Goal: Task Accomplishment & Management: Manage account settings

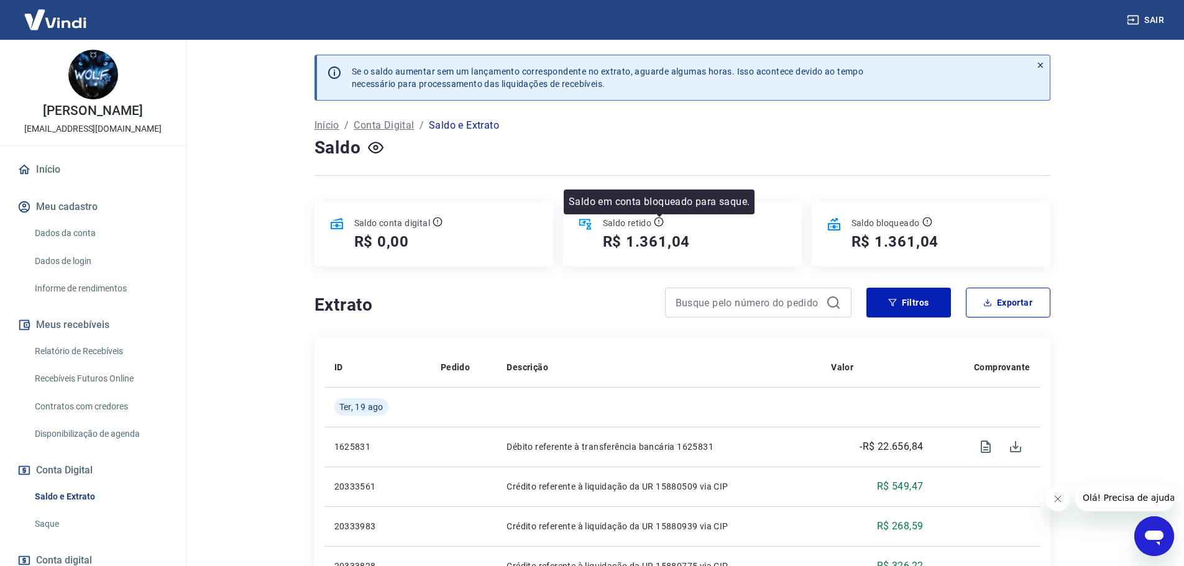
click at [662, 218] on icon at bounding box center [658, 222] width 9 height 9
click at [92, 484] on link "Saldo e Extrato" at bounding box center [100, 496] width 141 height 25
click at [88, 511] on link "Saque" at bounding box center [100, 523] width 141 height 25
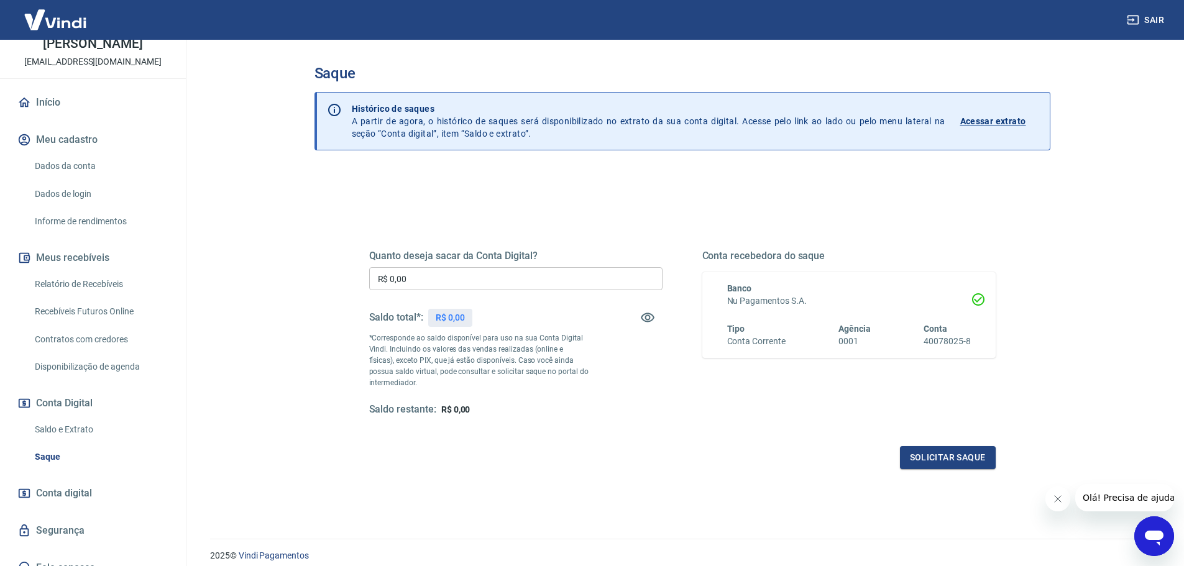
scroll to position [83, 0]
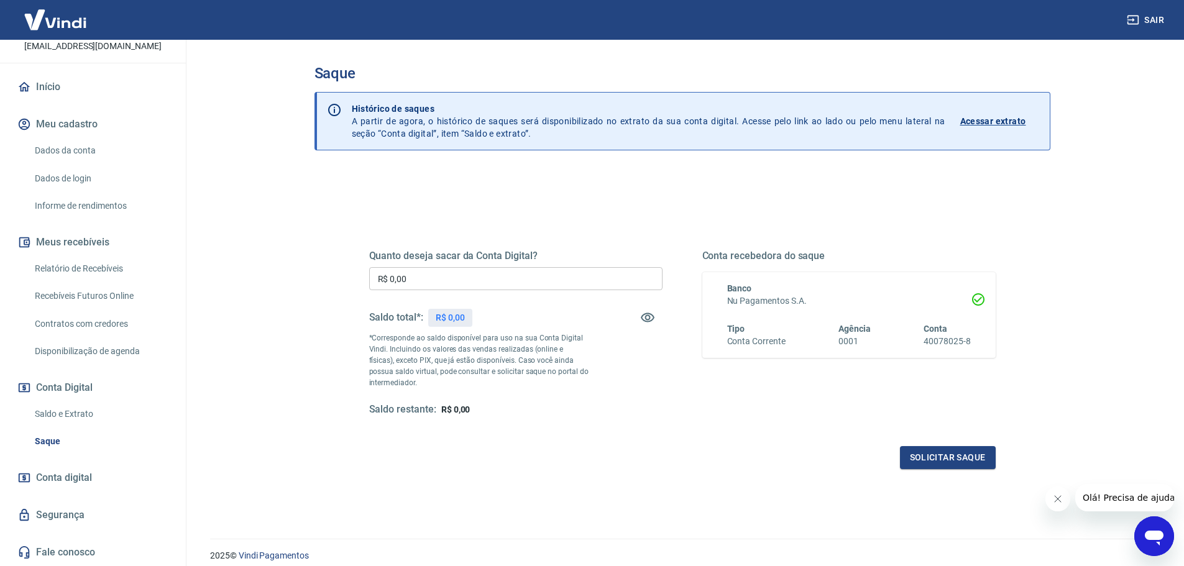
click at [83, 475] on span "Conta digital" at bounding box center [64, 477] width 56 height 17
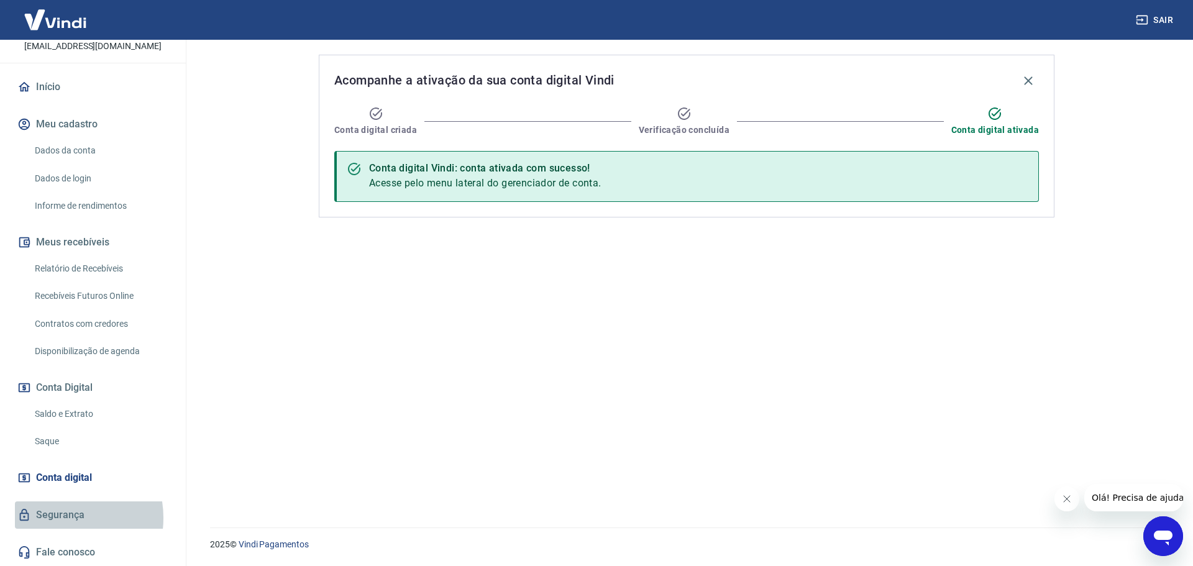
click at [60, 518] on link "Segurança" at bounding box center [93, 515] width 156 height 27
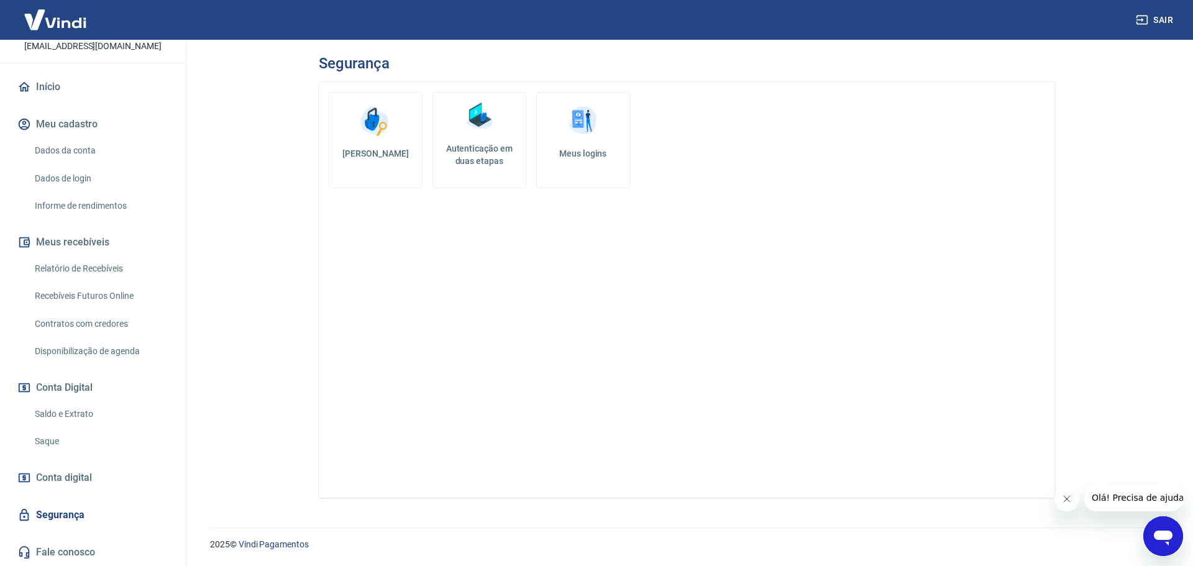
click at [102, 429] on link "Saque" at bounding box center [100, 441] width 141 height 25
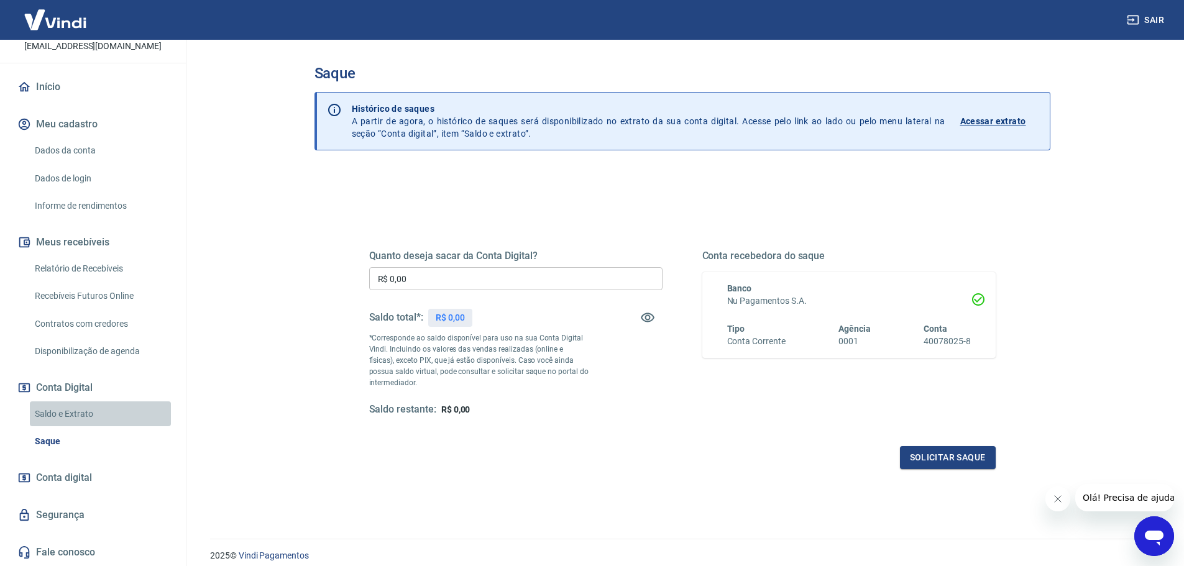
click at [105, 412] on link "Saldo e Extrato" at bounding box center [100, 413] width 141 height 25
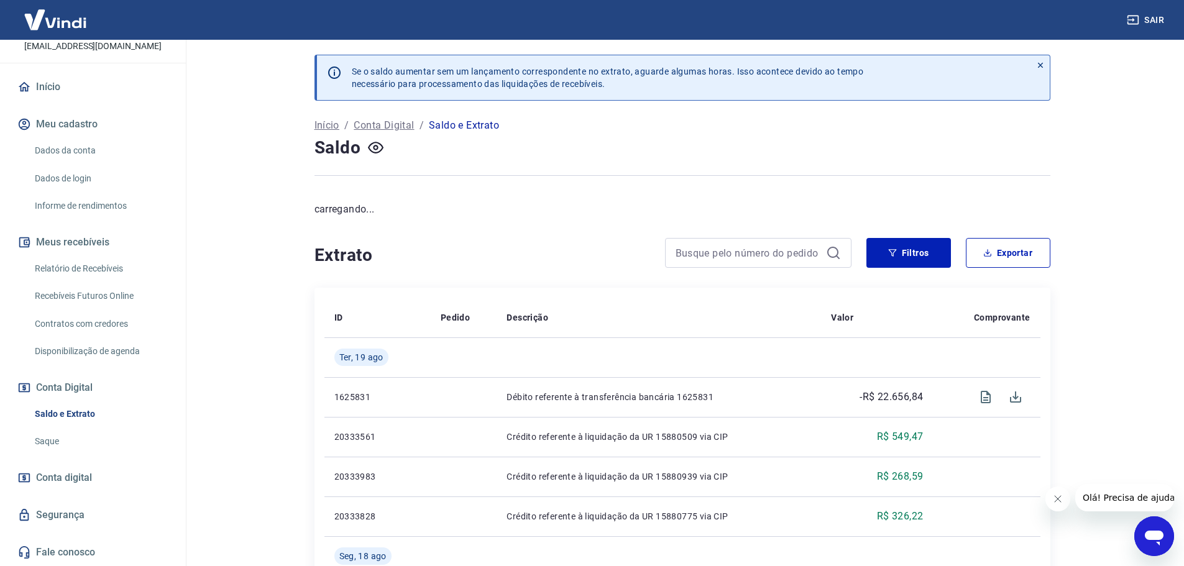
click at [119, 357] on link "Disponibilização de agenda" at bounding box center [100, 351] width 141 height 25
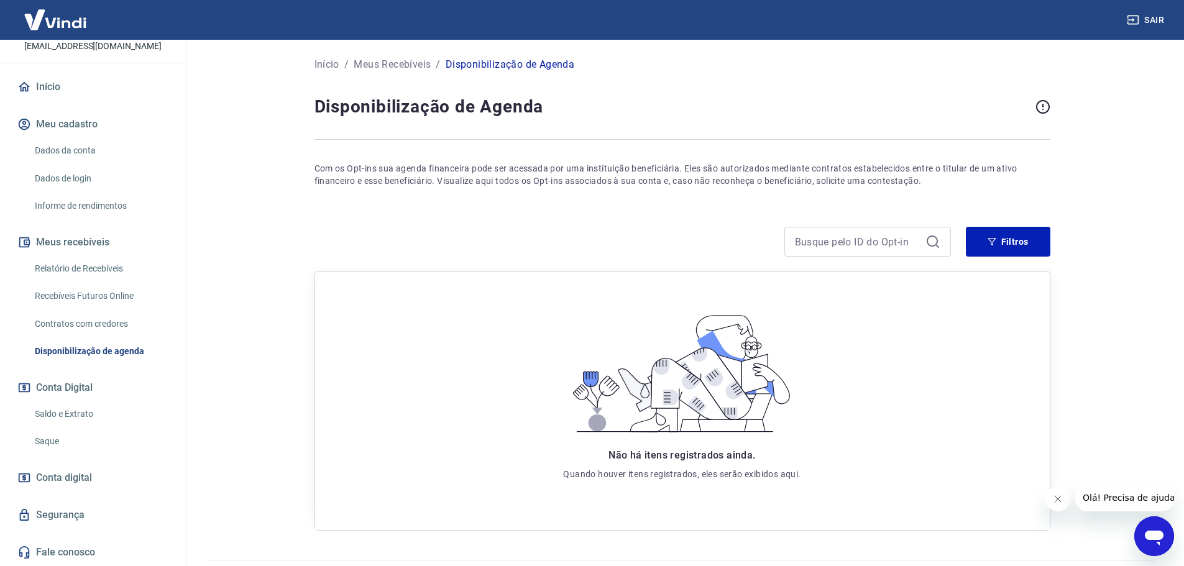
click at [123, 156] on link "Dados da conta" at bounding box center [100, 150] width 141 height 25
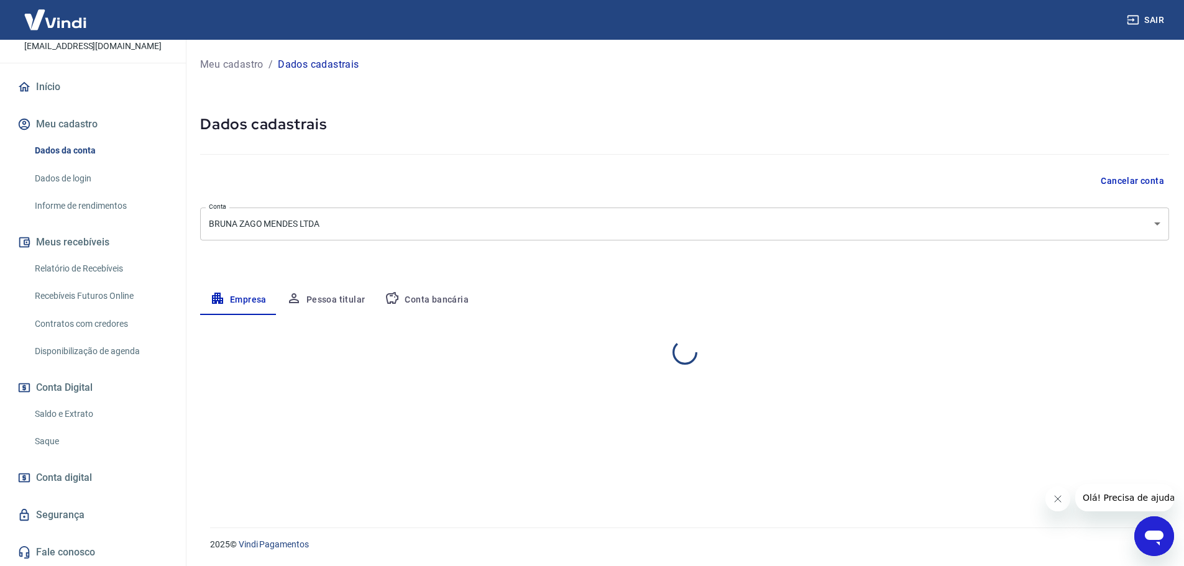
select select "SP"
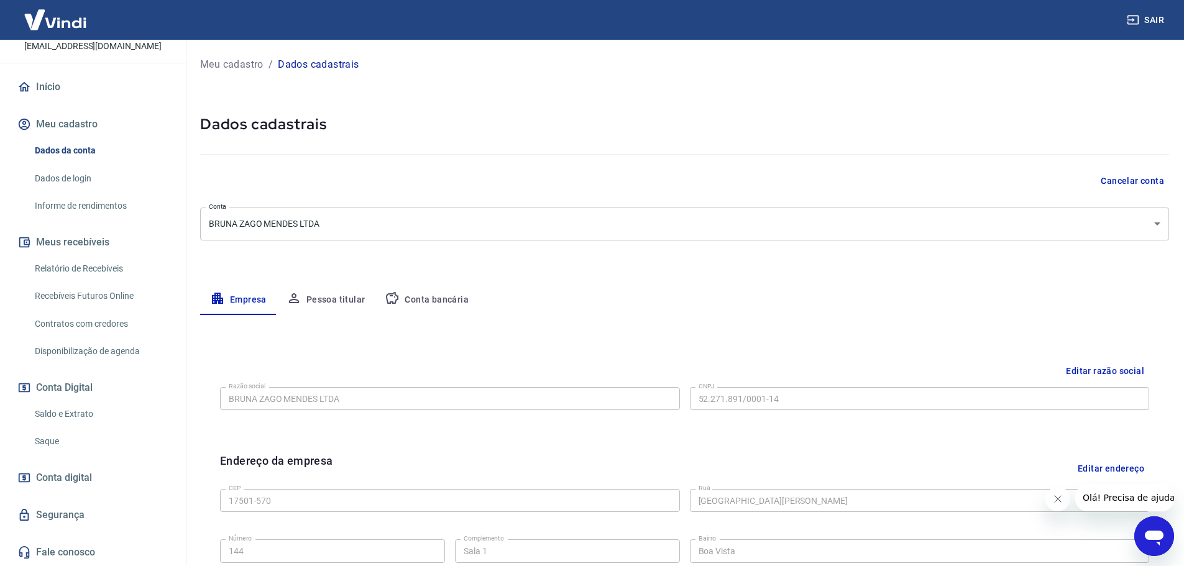
click at [417, 299] on button "Conta bancária" at bounding box center [427, 300] width 104 height 30
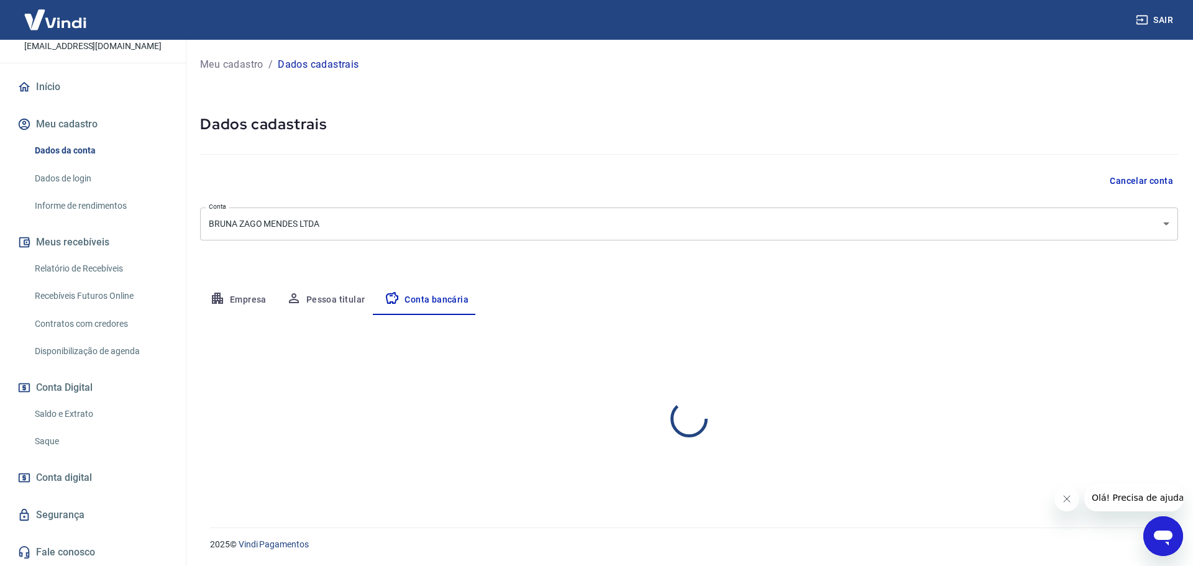
select select "1"
click at [1127, 345] on button "Editar conta bancária" at bounding box center [1127, 352] width 104 height 24
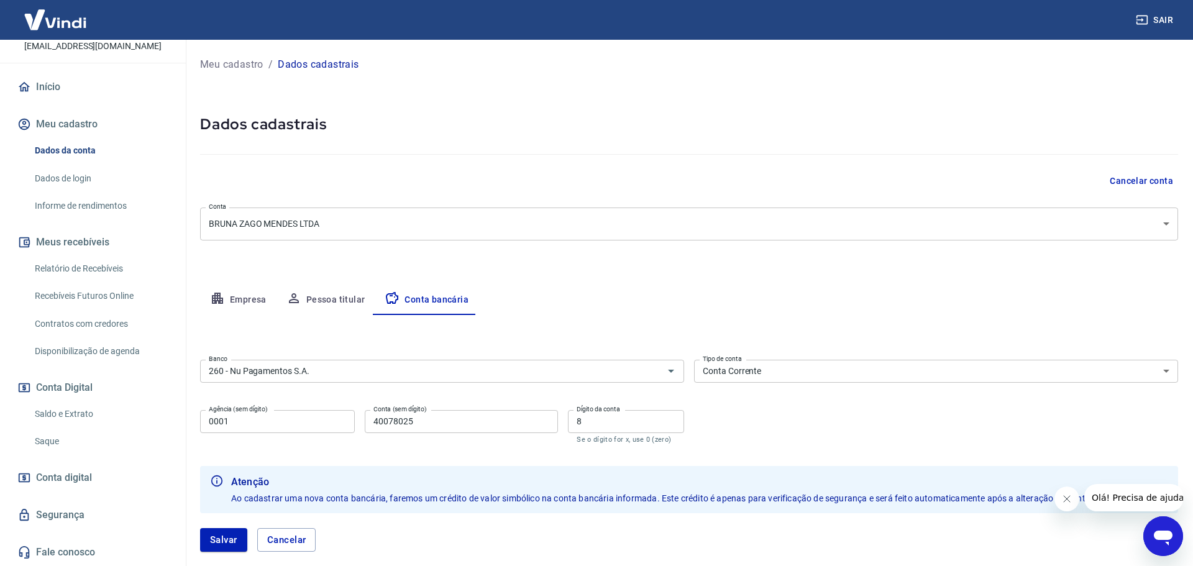
click at [1127, 345] on button "Editar conta bancária" at bounding box center [1127, 352] width 104 height 24
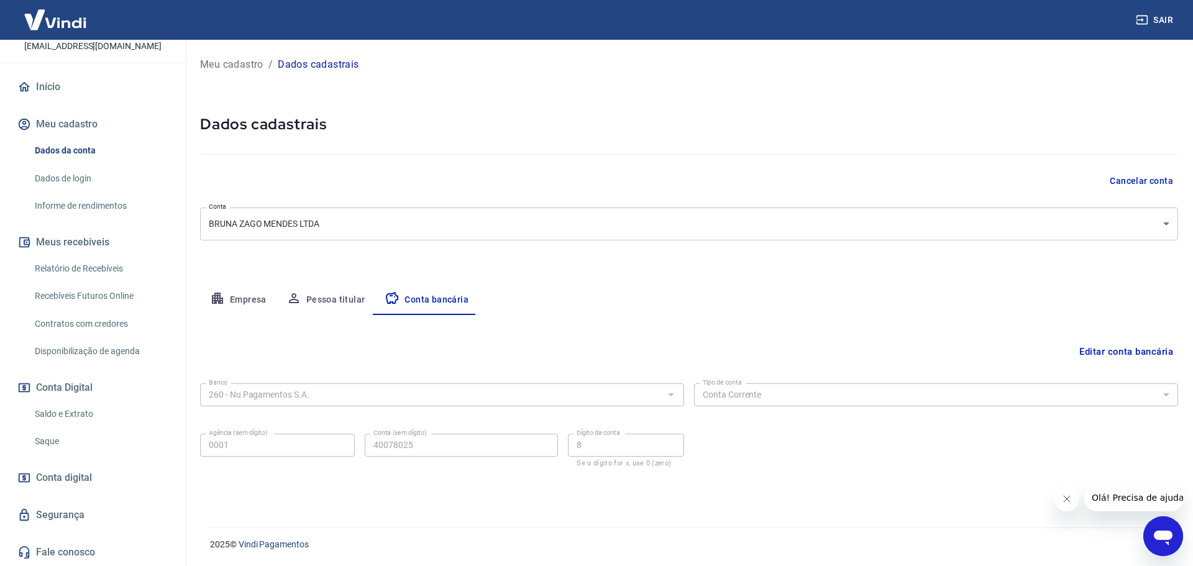
click at [1122, 343] on button "Editar conta bancária" at bounding box center [1127, 352] width 104 height 24
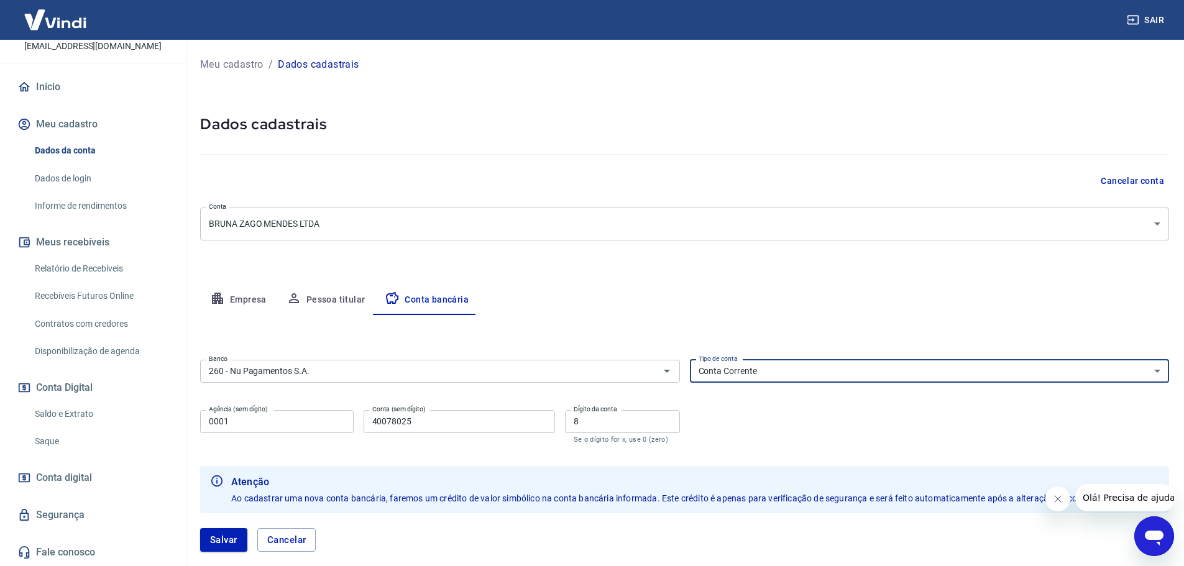
click at [873, 360] on select "Conta Corrente Conta Poupança" at bounding box center [930, 371] width 480 height 23
click at [690, 360] on select "Conta Corrente Conta Poupança" at bounding box center [930, 371] width 480 height 23
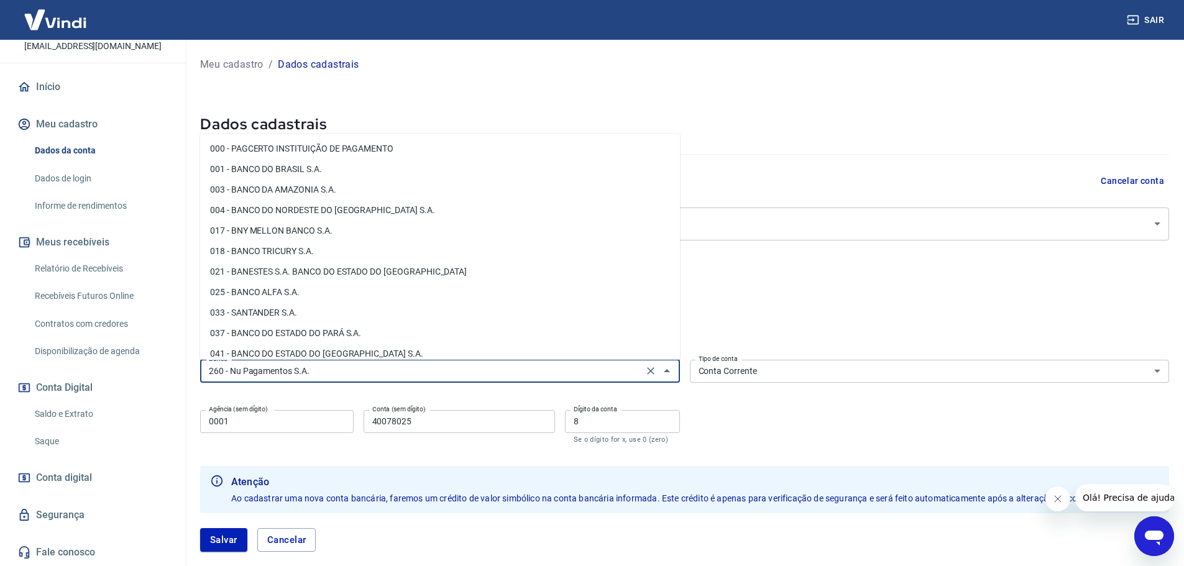
click at [339, 369] on input "260 - Nu Pagamentos S.A." at bounding box center [422, 372] width 436 height 16
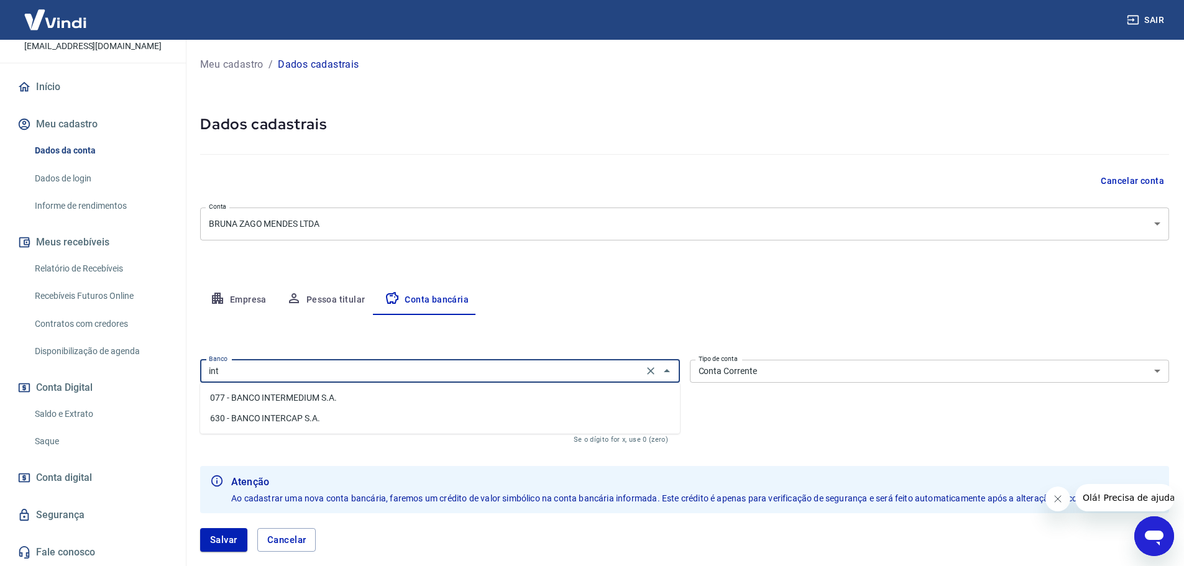
click at [362, 401] on li "077 - BANCO INTERMEDIUM S.A." at bounding box center [440, 398] width 480 height 21
type input "077 - BANCO INTERMEDIUM S.A."
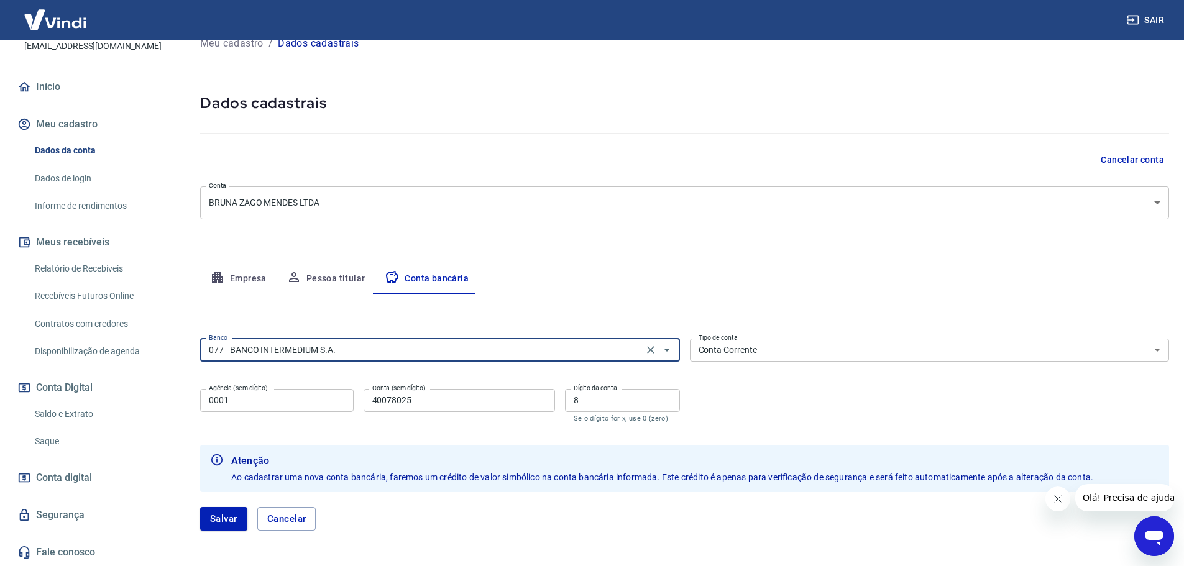
scroll to position [69, 0]
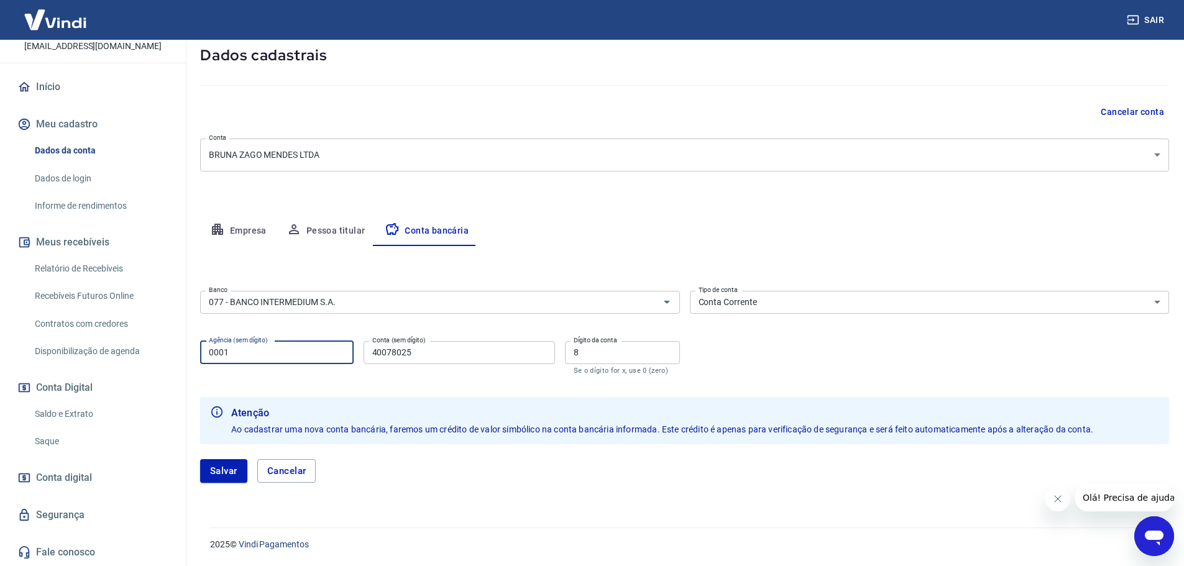
drag, startPoint x: 276, startPoint y: 360, endPoint x: 137, endPoint y: 354, distance: 138.7
click at [137, 354] on div "Sair Bruna Zago Mendes wolfxzago@gmail.com Início Meu cadastro Dados da conta D…" at bounding box center [592, 214] width 1184 height 566
drag, startPoint x: 444, startPoint y: 383, endPoint x: 436, endPoint y: 370, distance: 15.3
click at [444, 383] on form "Banco 077 - BANCO INTERMEDIUM S.A. Banco Tipo de conta Conta Corrente Conta Pou…" at bounding box center [684, 392] width 969 height 212
drag, startPoint x: 435, startPoint y: 359, endPoint x: 328, endPoint y: 357, distance: 106.9
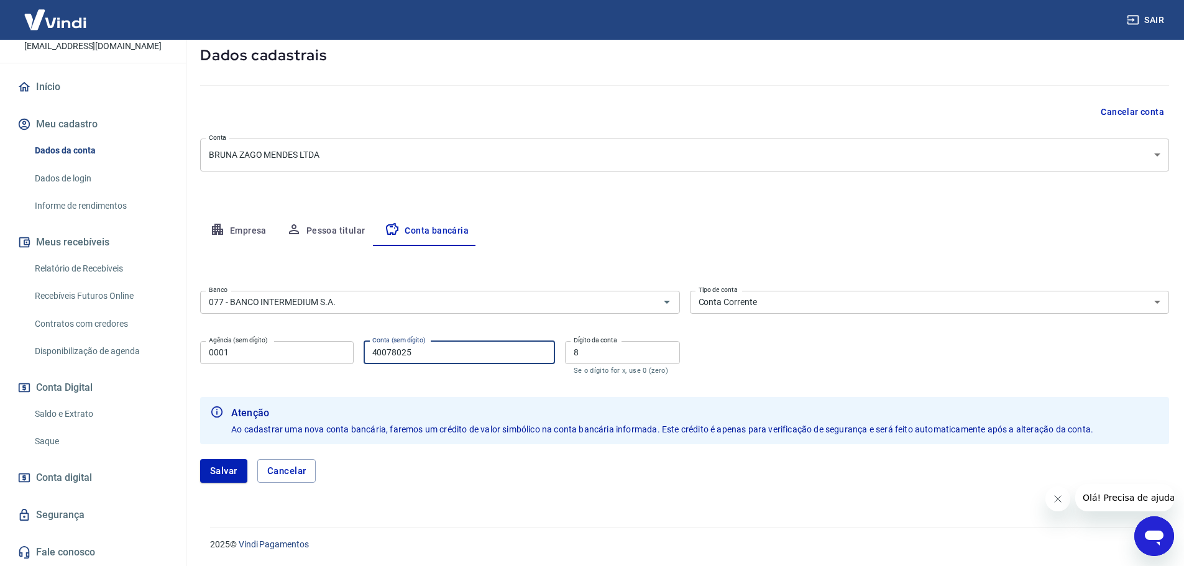
click at [328, 357] on div "Agência (sem dígito) 0001 Agência (sem dígito) Conta (sem dígito) 40078025 Cont…" at bounding box center [440, 356] width 480 height 41
click at [498, 383] on form "Banco 077 - BANCO INTERMEDIUM S.A. Banco Tipo de conta Conta Corrente Conta Pou…" at bounding box center [684, 392] width 969 height 212
click at [433, 355] on input "4649973627" at bounding box center [459, 352] width 191 height 23
type input "464997362"
drag, startPoint x: 612, startPoint y: 349, endPoint x: 455, endPoint y: 336, distance: 157.1
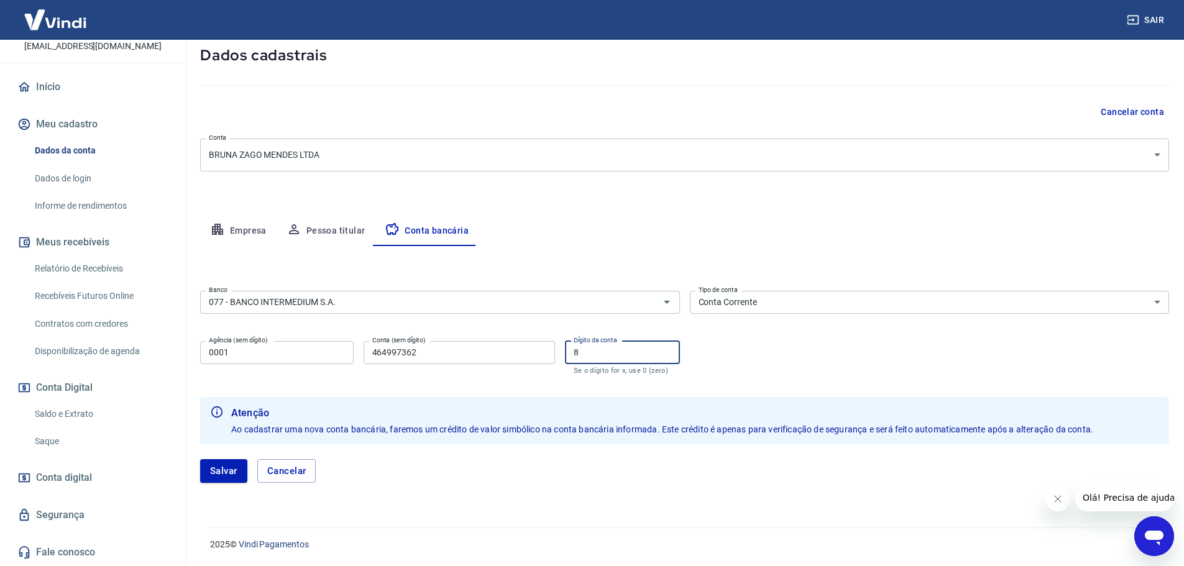
click at [455, 336] on div "Agência (sem dígito) 0001 Agência (sem dígito) Conta (sem dígito) 464997362 Con…" at bounding box center [440, 356] width 480 height 41
type input "7"
click at [737, 489] on div "Salvar Cancelar" at bounding box center [684, 470] width 969 height 53
click at [230, 479] on button "Salvar" at bounding box center [223, 471] width 47 height 24
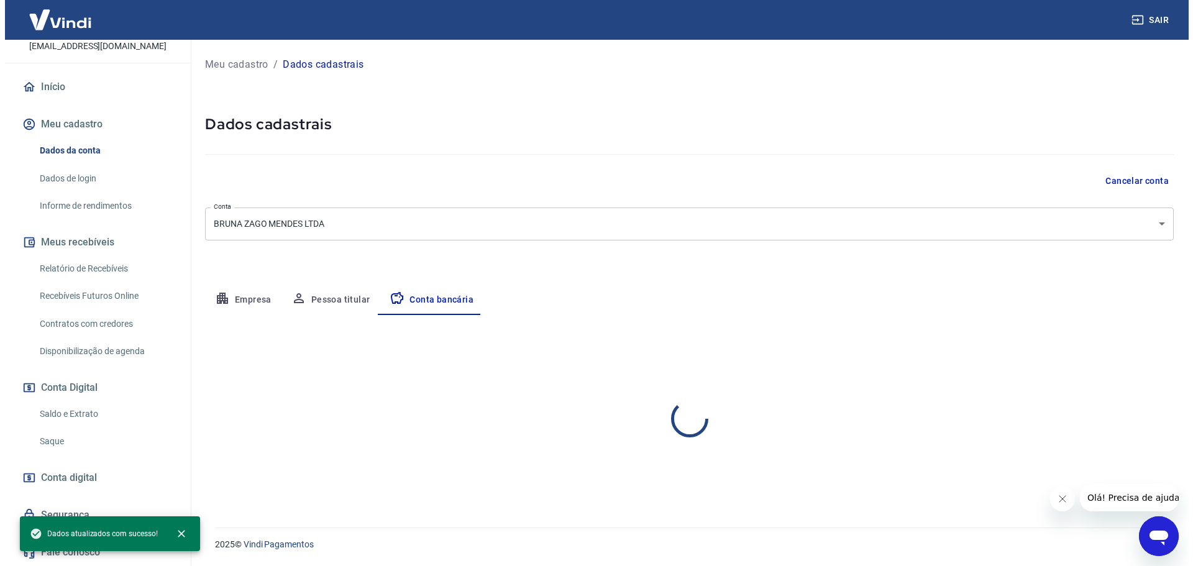
scroll to position [0, 0]
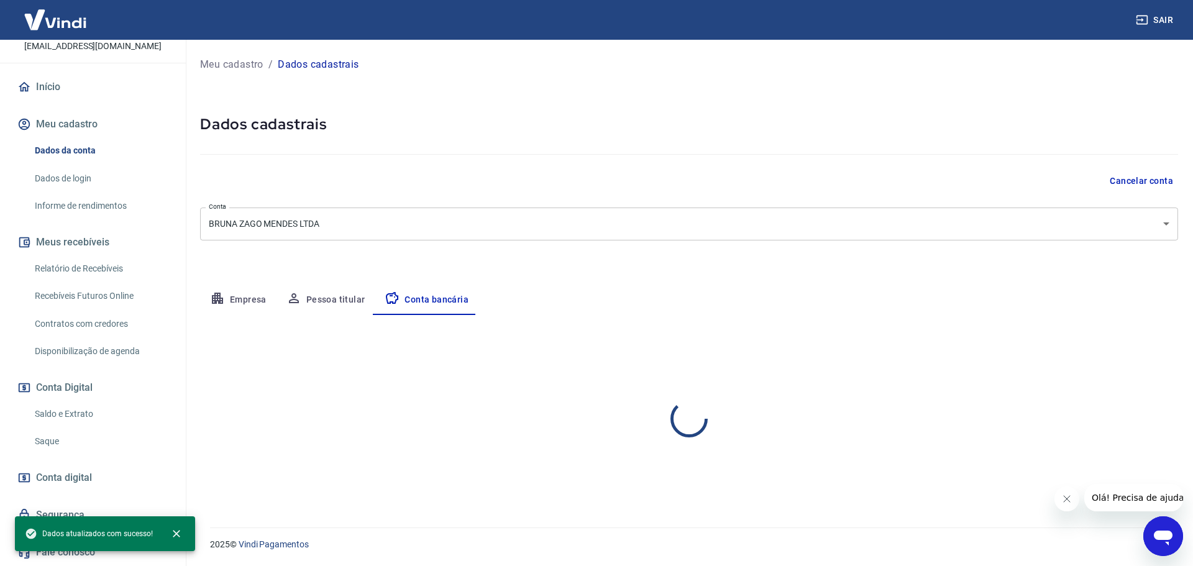
select select "1"
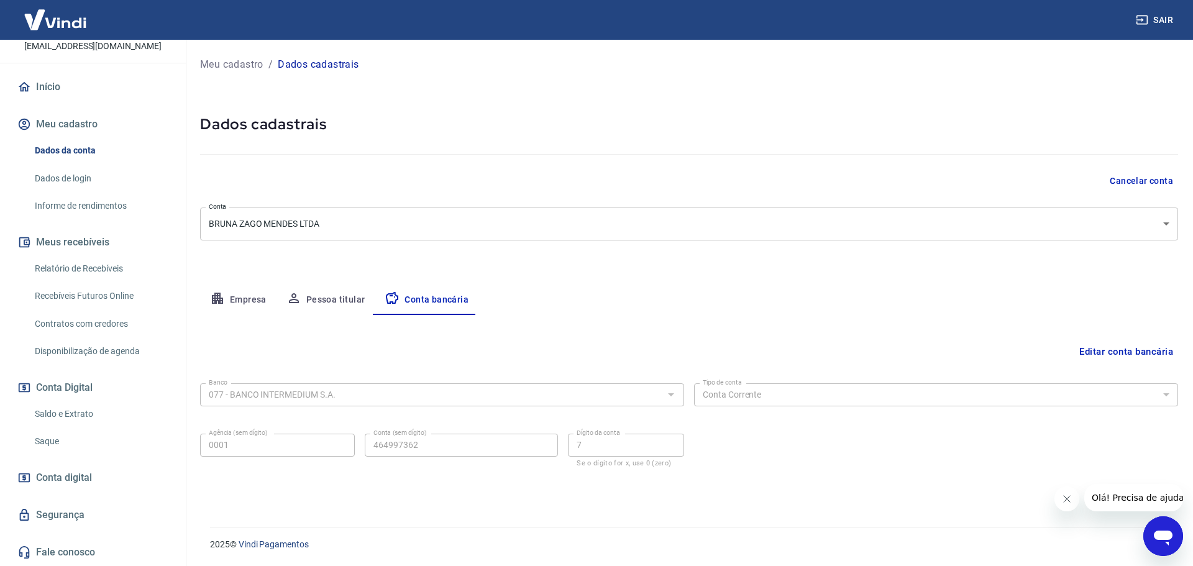
click at [68, 92] on link "Início" at bounding box center [93, 86] width 156 height 27
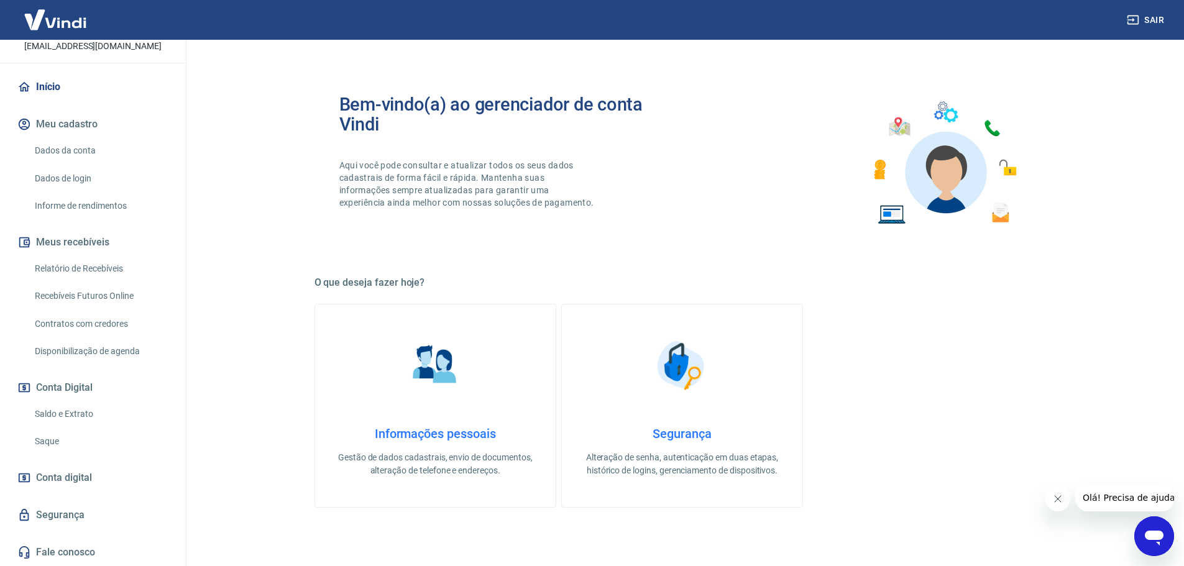
click at [98, 352] on link "Disponibilização de agenda" at bounding box center [100, 351] width 141 height 25
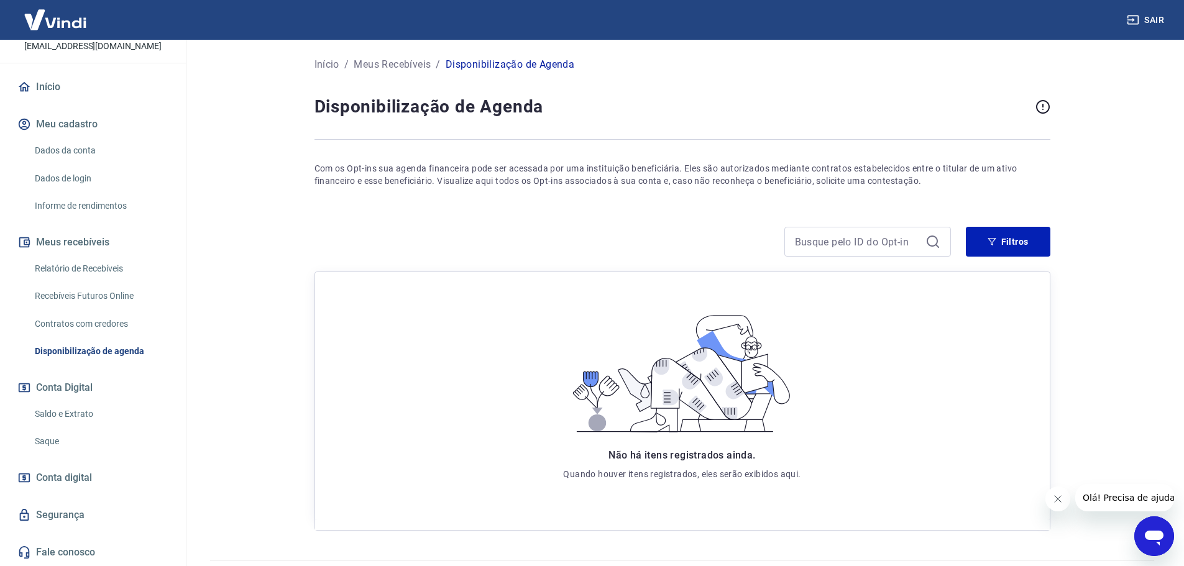
click at [89, 411] on link "Saldo e Extrato" at bounding box center [100, 413] width 141 height 25
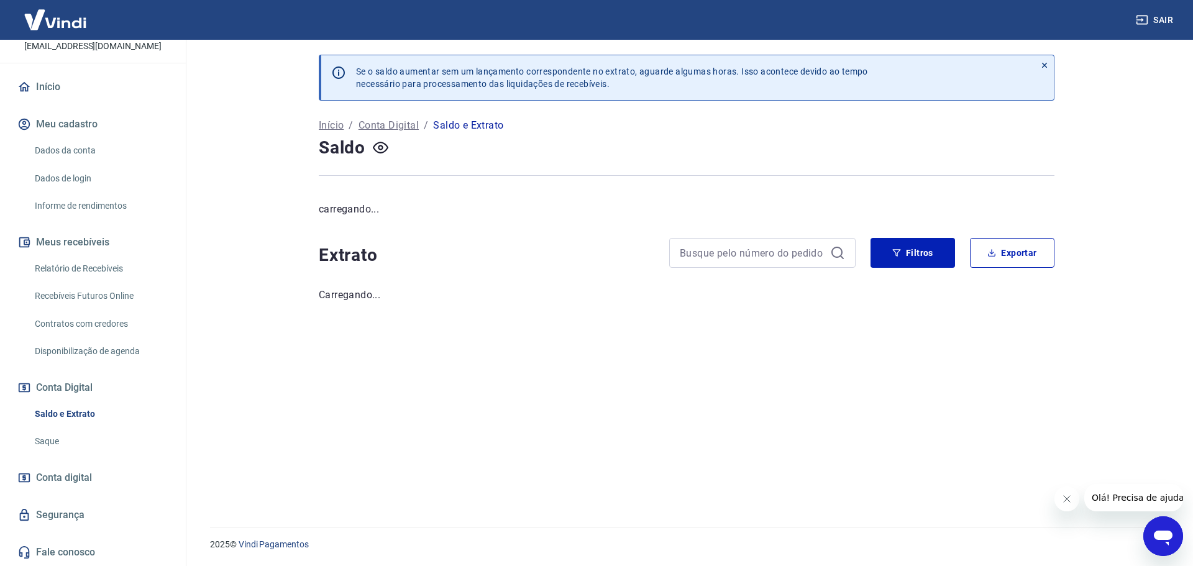
click at [96, 443] on link "Saque" at bounding box center [100, 441] width 141 height 25
click at [100, 416] on link "Saldo e Extrato" at bounding box center [100, 413] width 141 height 25
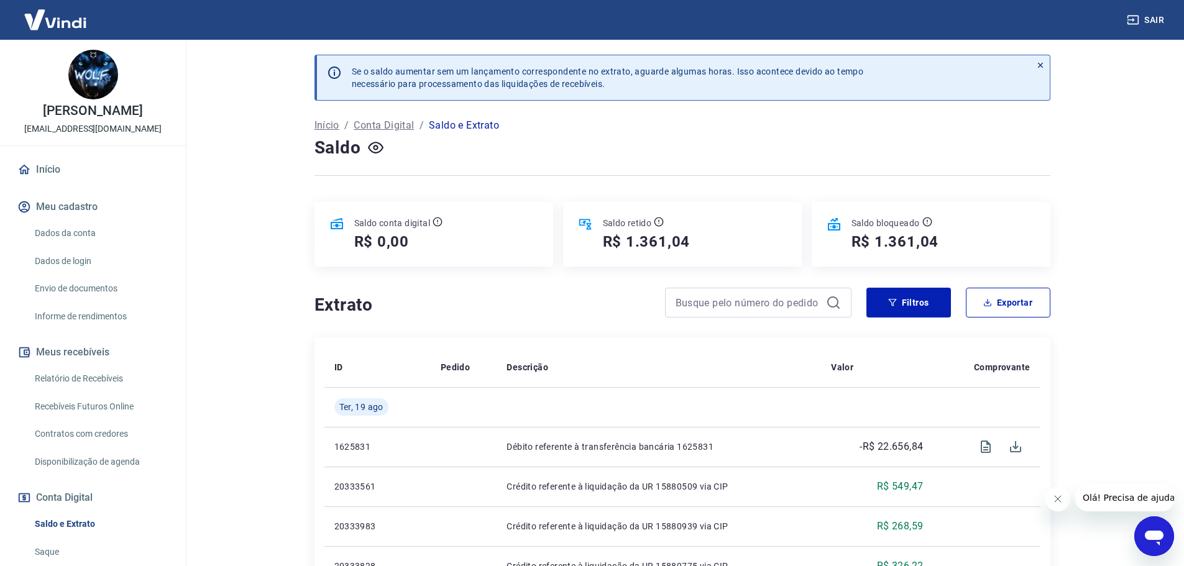
click at [79, 231] on link "Dados da conta" at bounding box center [100, 233] width 141 height 25
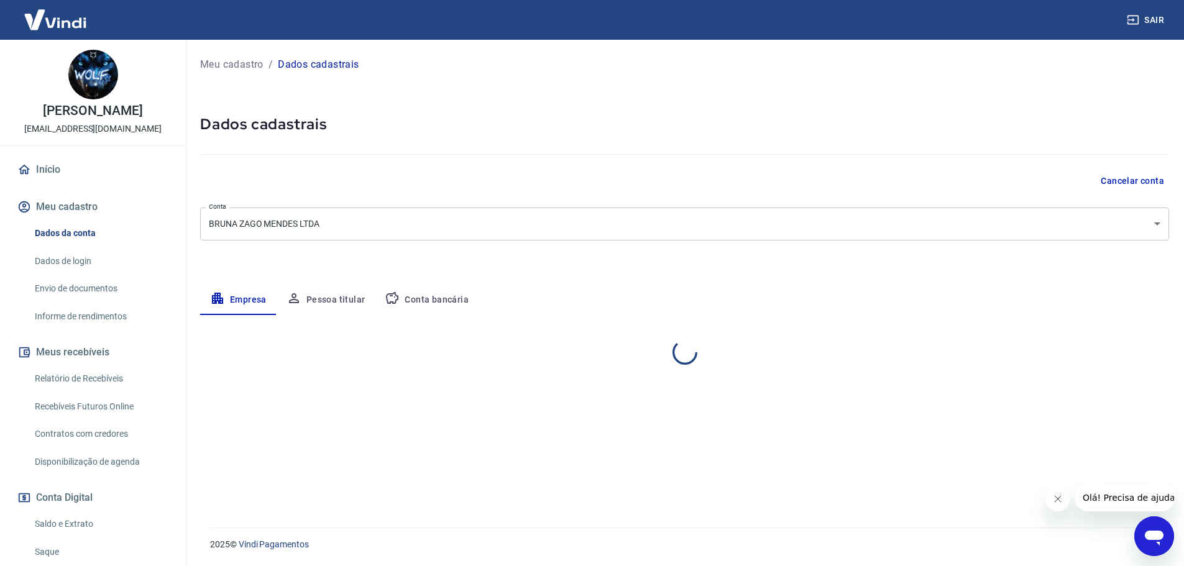
select select "SP"
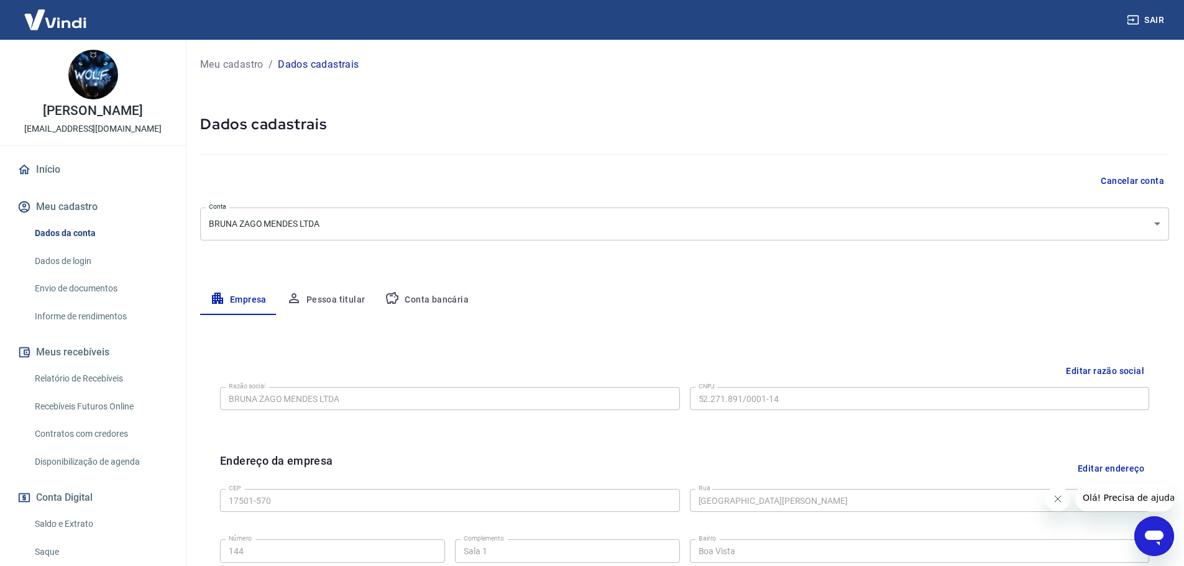
click at [380, 313] on button "Conta bancária" at bounding box center [427, 300] width 104 height 30
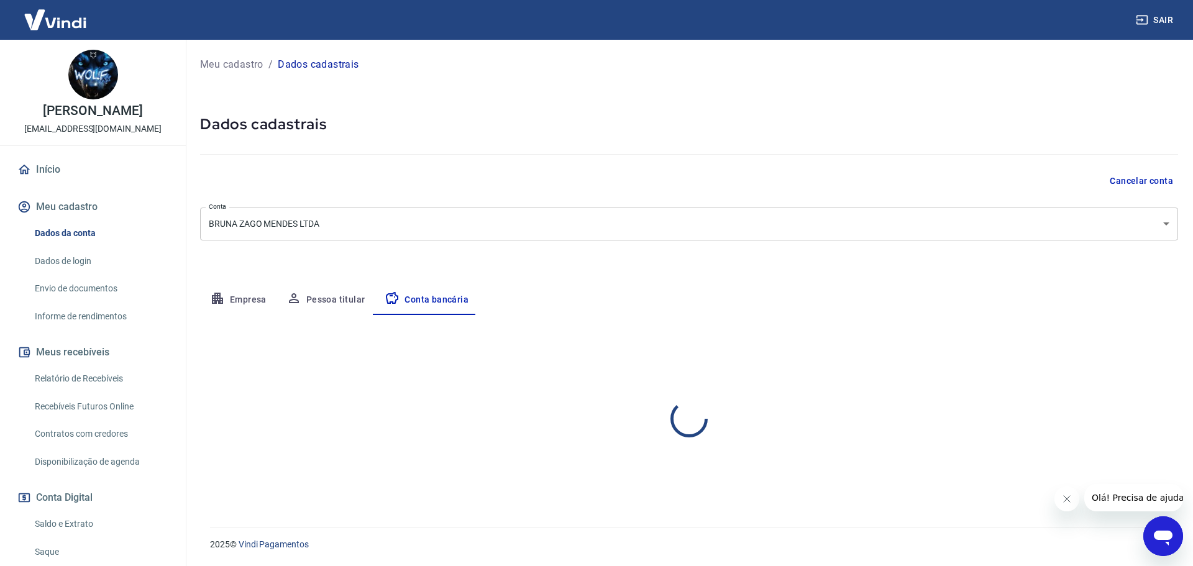
select select "1"
click at [1122, 349] on button "Editar conta bancária" at bounding box center [1127, 352] width 104 height 24
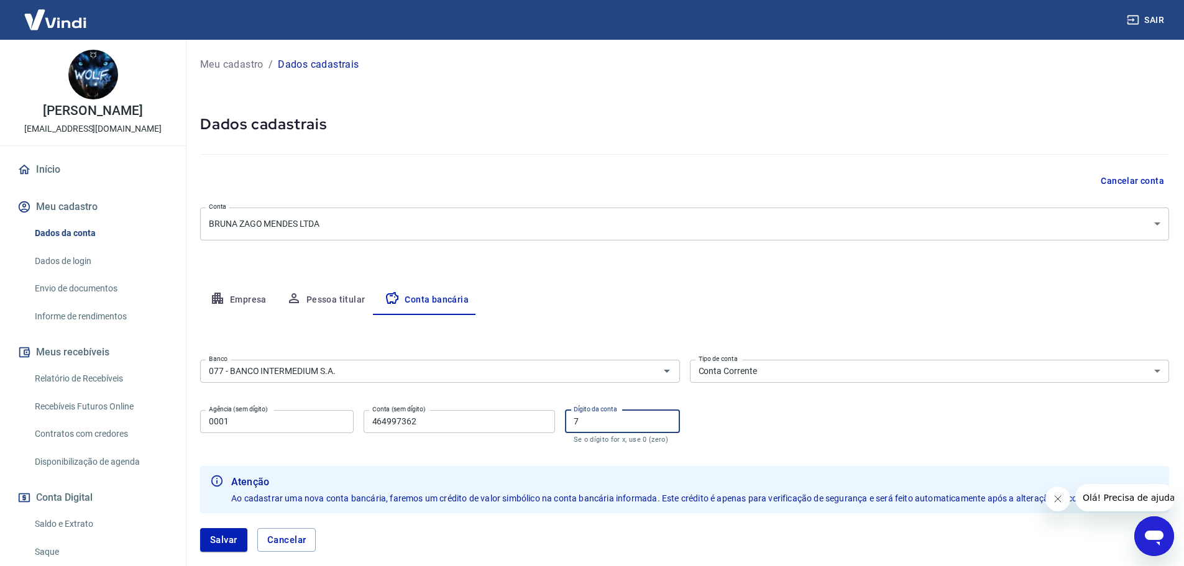
drag, startPoint x: 566, startPoint y: 422, endPoint x: 560, endPoint y: 429, distance: 8.8
click at [533, 423] on div "Agência (sem dígito) 0001 Agência (sem dígito) Conta (sem dígito) 464997362 Con…" at bounding box center [440, 425] width 480 height 41
click at [481, 424] on input "464997362" at bounding box center [459, 421] width 191 height 23
drag, startPoint x: 615, startPoint y: 423, endPoint x: 470, endPoint y: 423, distance: 144.8
click at [470, 423] on div "Agência (sem dígito) 0001 Agência (sem dígito) Conta (sem dígito) 464997362 Con…" at bounding box center [440, 425] width 480 height 41
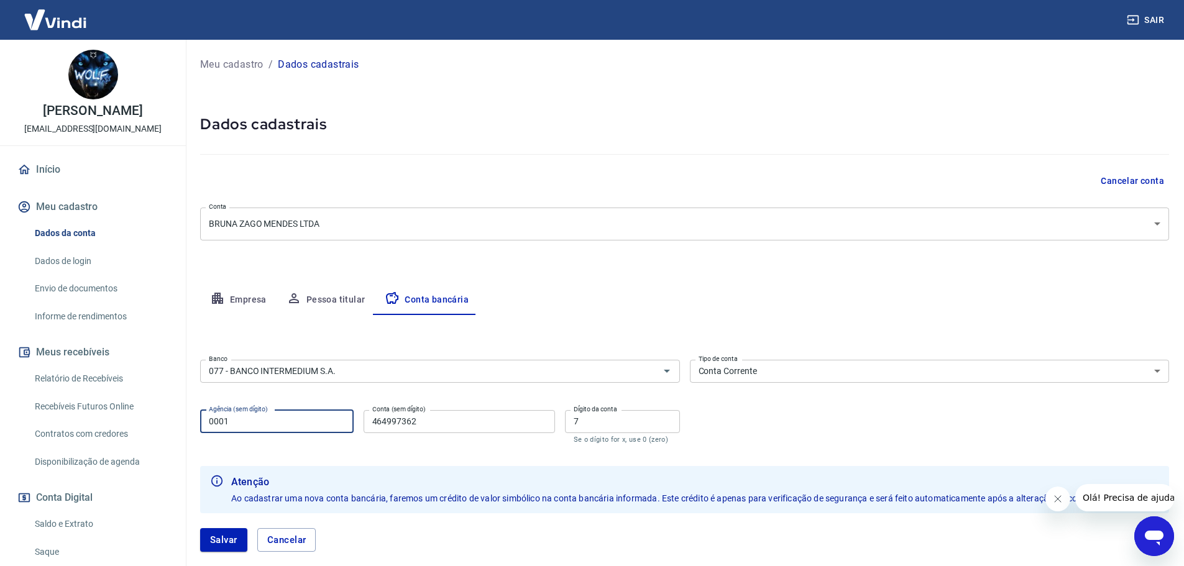
click at [241, 429] on input "0001" at bounding box center [277, 421] width 154 height 23
drag, startPoint x: 246, startPoint y: 424, endPoint x: 138, endPoint y: 429, distance: 108.3
click at [139, 429] on div "Sair Bruna Zago Mendes wolfxzago@gmail.com Início Meu cadastro Dados da conta D…" at bounding box center [592, 283] width 1184 height 566
click at [397, 448] on form "Banco 077 - BANCO INTERMEDIUM S.A. Banco Tipo de conta Conta Corrente Conta Pou…" at bounding box center [684, 461] width 969 height 212
click at [231, 544] on button "Salvar" at bounding box center [223, 540] width 47 height 24
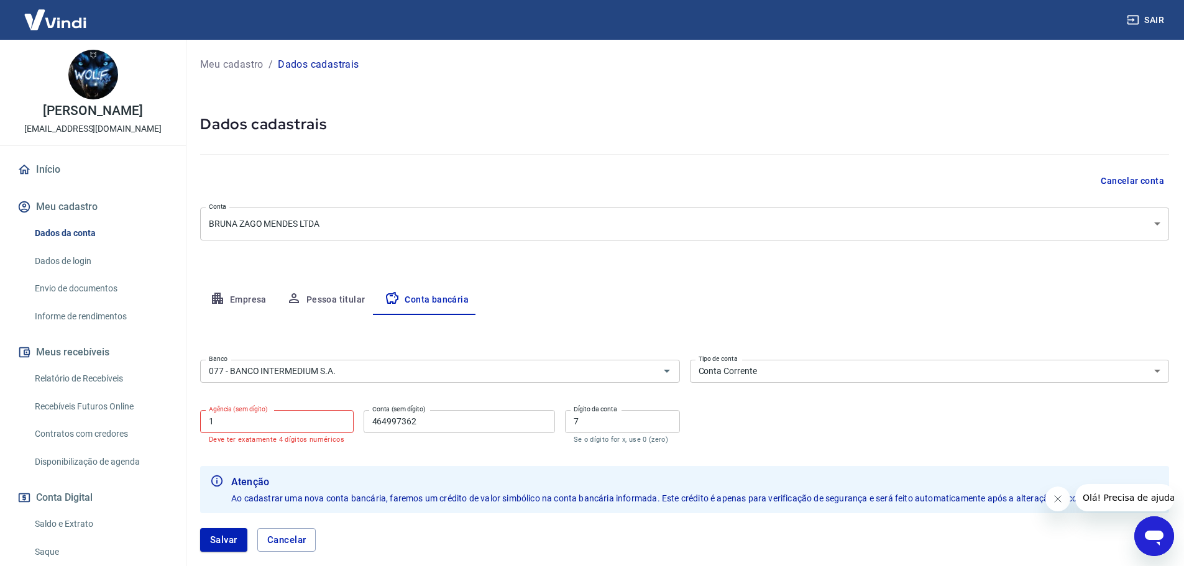
drag, startPoint x: 166, startPoint y: 419, endPoint x: 68, endPoint y: 416, distance: 97.6
click at [68, 416] on div "Sair Bruna Zago Mendes wolfxzago@gmail.com Início Meu cadastro Dados da conta D…" at bounding box center [592, 283] width 1184 height 566
click at [254, 428] on input "0001" at bounding box center [277, 421] width 154 height 23
type input "0001"
click at [634, 441] on p "Se o dígito for x, use 0 (zero)" at bounding box center [623, 440] width 98 height 8
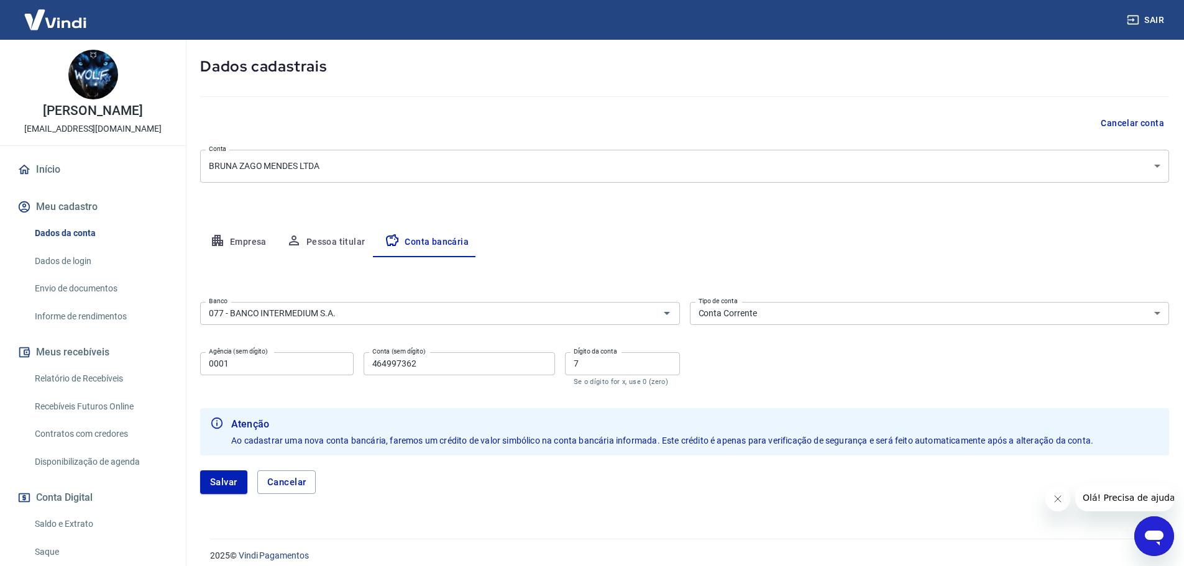
scroll to position [69, 0]
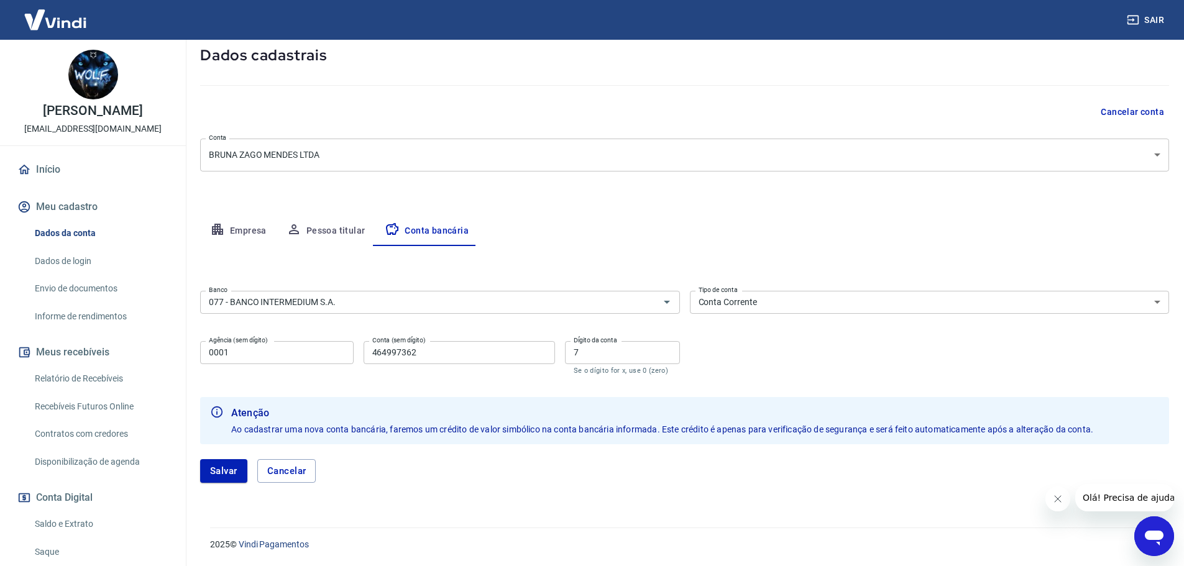
click at [797, 293] on select "Conta Corrente Conta Poupança" at bounding box center [930, 302] width 480 height 23
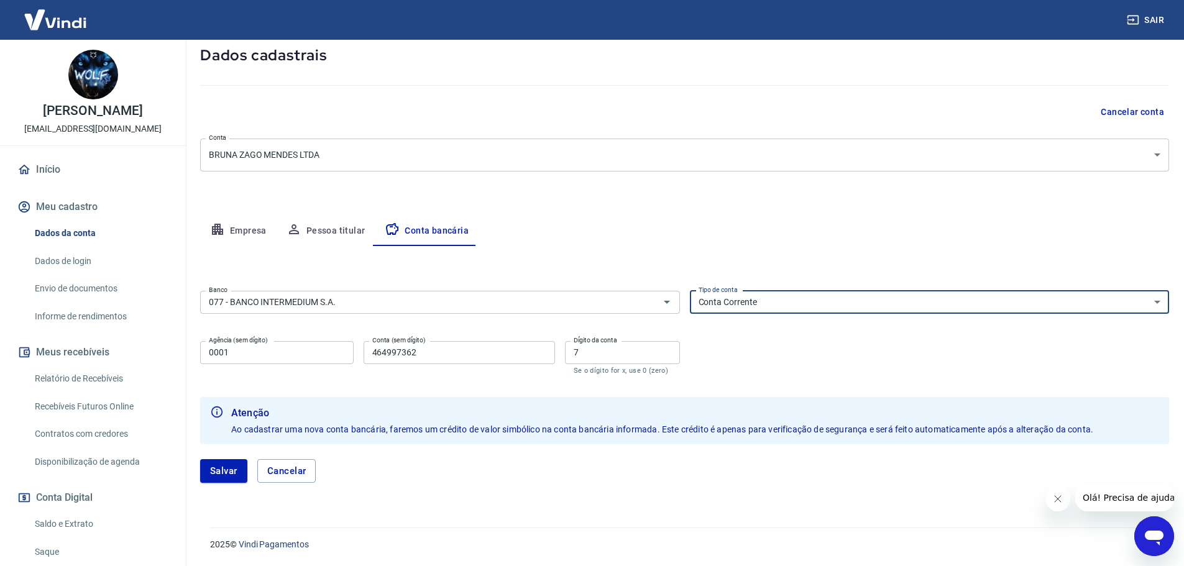
click at [797, 293] on select "Conta Corrente Conta Poupança" at bounding box center [930, 302] width 480 height 23
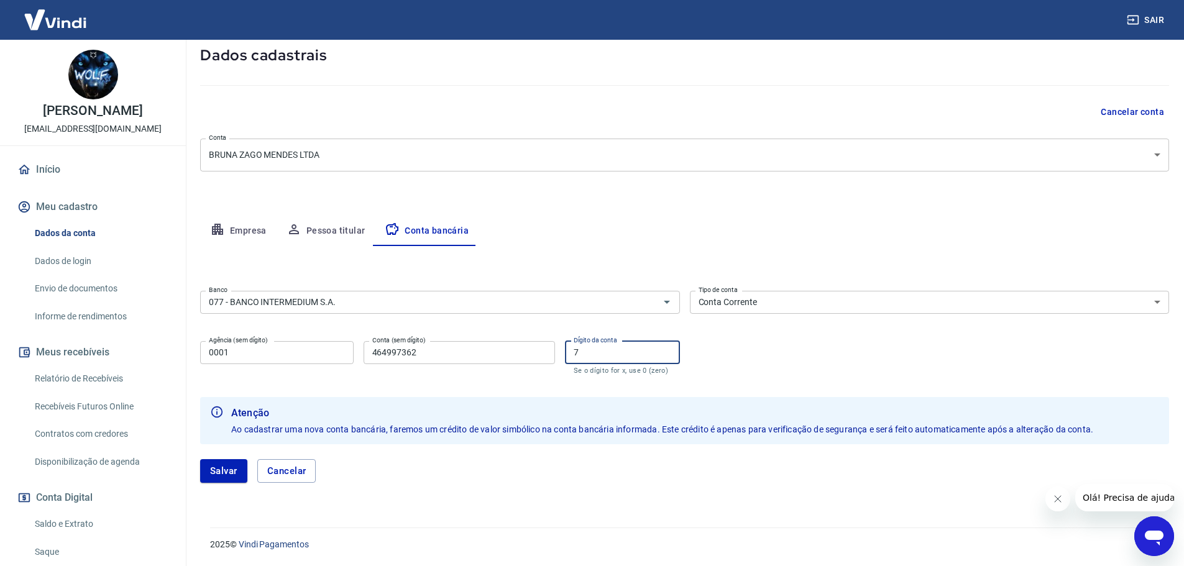
drag, startPoint x: 610, startPoint y: 356, endPoint x: 505, endPoint y: 357, distance: 105.7
click at [505, 357] on div "Agência (sem dígito) 0001 Agência (sem dígito) Conta (sem dígito) 464997362 Con…" at bounding box center [440, 356] width 480 height 41
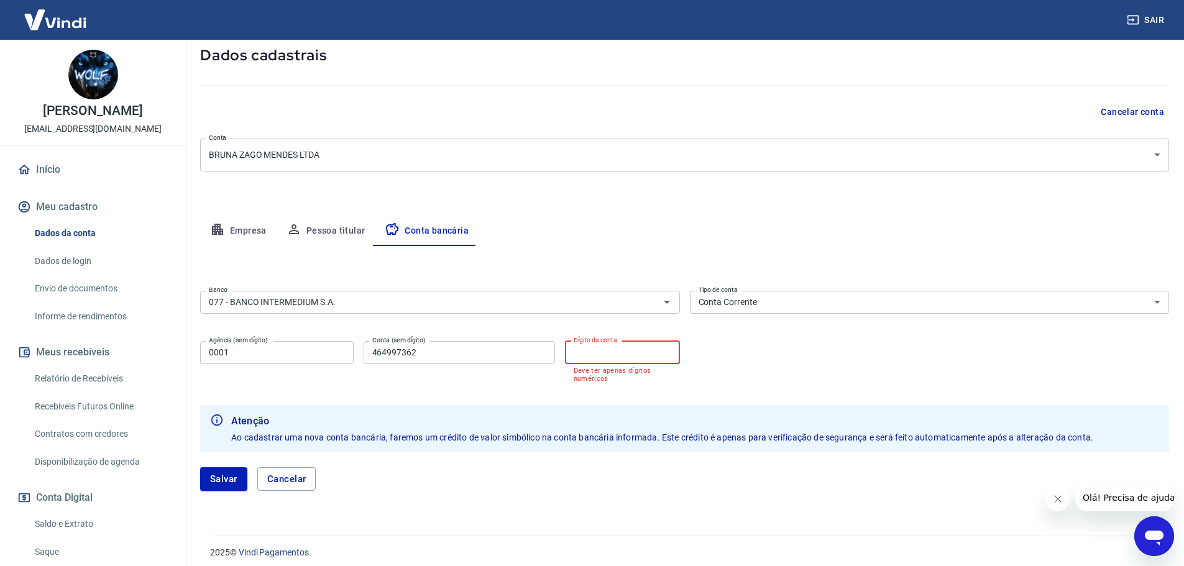
click at [479, 357] on input "464997362" at bounding box center [459, 352] width 191 height 23
type input "4649973627"
click at [618, 346] on div "Dígito da conta Dígito da conta Deve ter apenas dígitos numéricos" at bounding box center [622, 362] width 115 height 42
click at [566, 418] on b "Atenção" at bounding box center [662, 421] width 862 height 15
click at [606, 354] on input "Dígito da conta" at bounding box center [622, 352] width 115 height 23
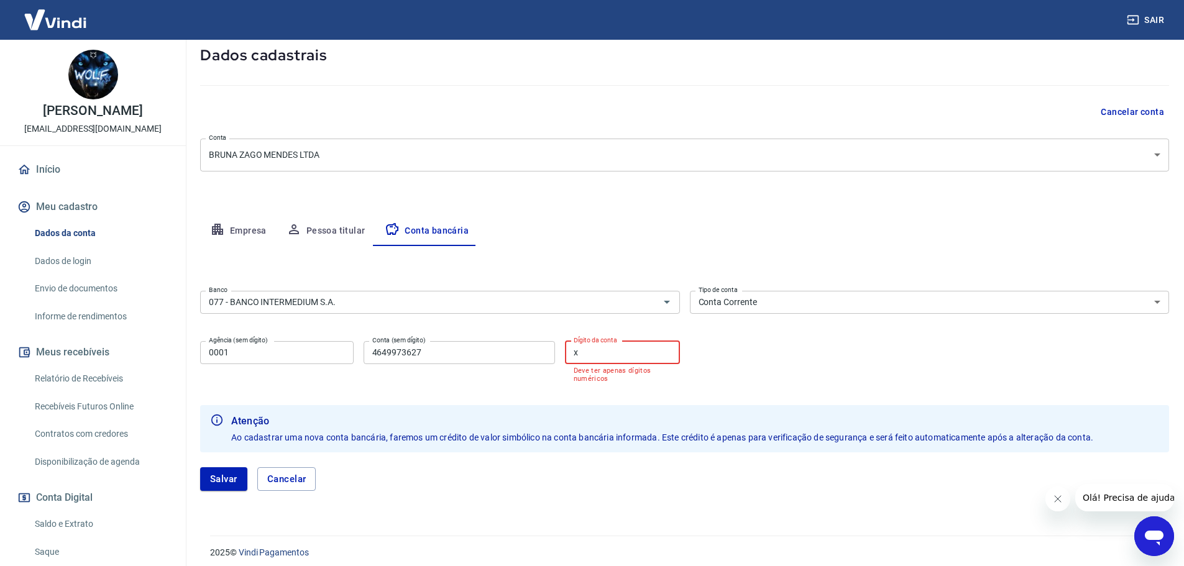
type input "x"
click at [552, 406] on div "Atenção Ao cadastrar uma nova conta bancária, faremos um crédito de valor simbó…" at bounding box center [684, 428] width 969 height 47
click at [223, 474] on button "Salvar" at bounding box center [223, 479] width 47 height 24
drag, startPoint x: 641, startPoint y: 360, endPoint x: 502, endPoint y: 349, distance: 139.7
click at [502, 349] on div "Agência (sem dígito) 0001 Agência (sem dígito) Conta (sem dígito) 4649973627 Co…" at bounding box center [440, 360] width 480 height 49
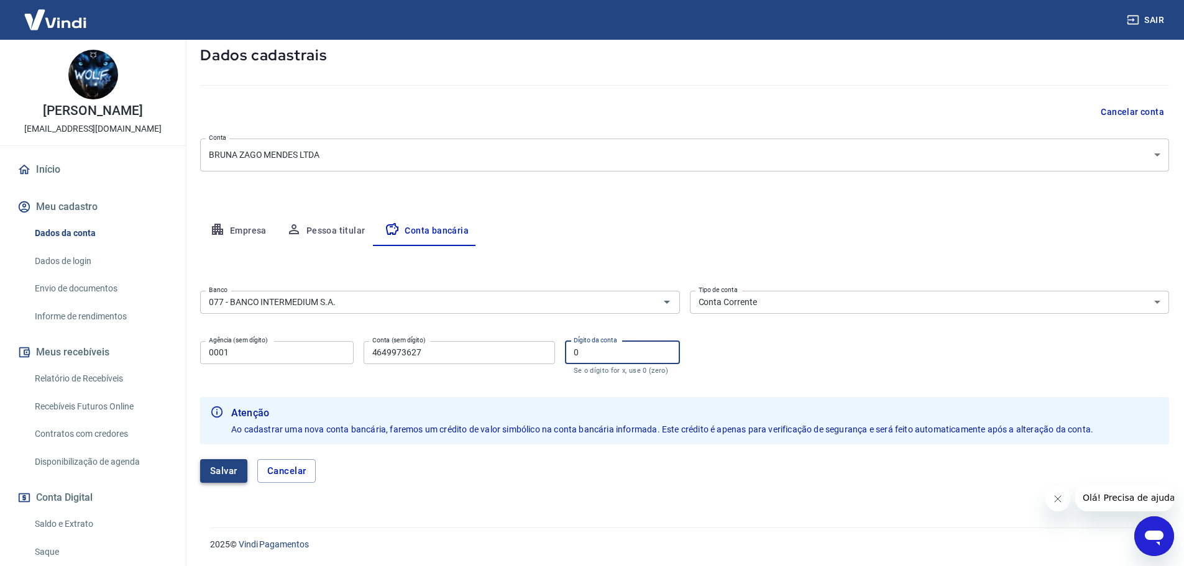
type input "0"
click at [233, 466] on button "Salvar" at bounding box center [223, 471] width 47 height 24
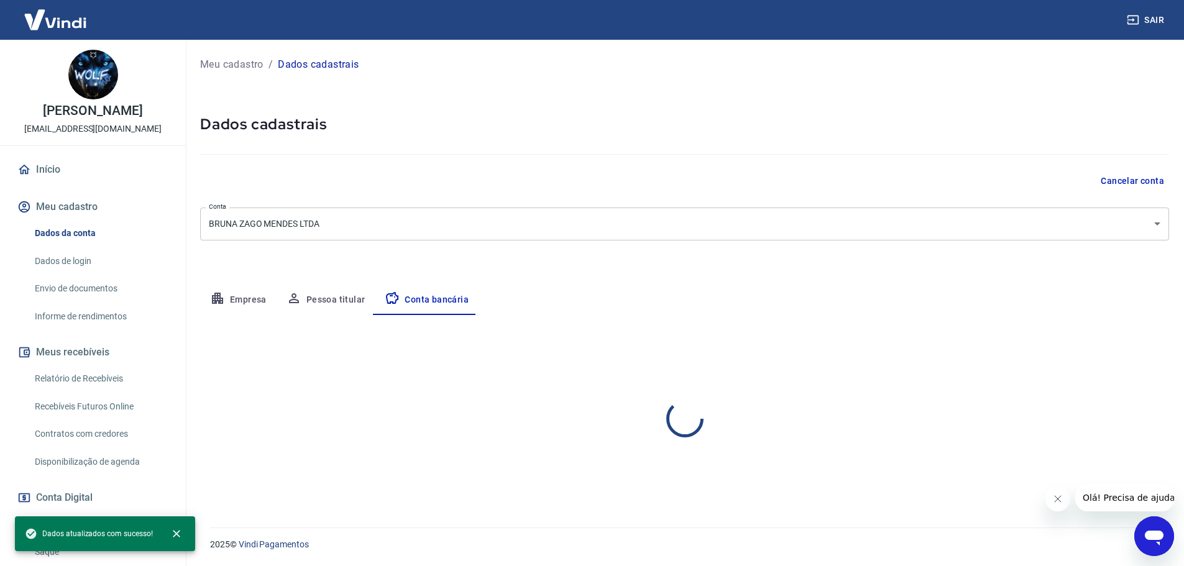
scroll to position [0, 0]
select select "1"
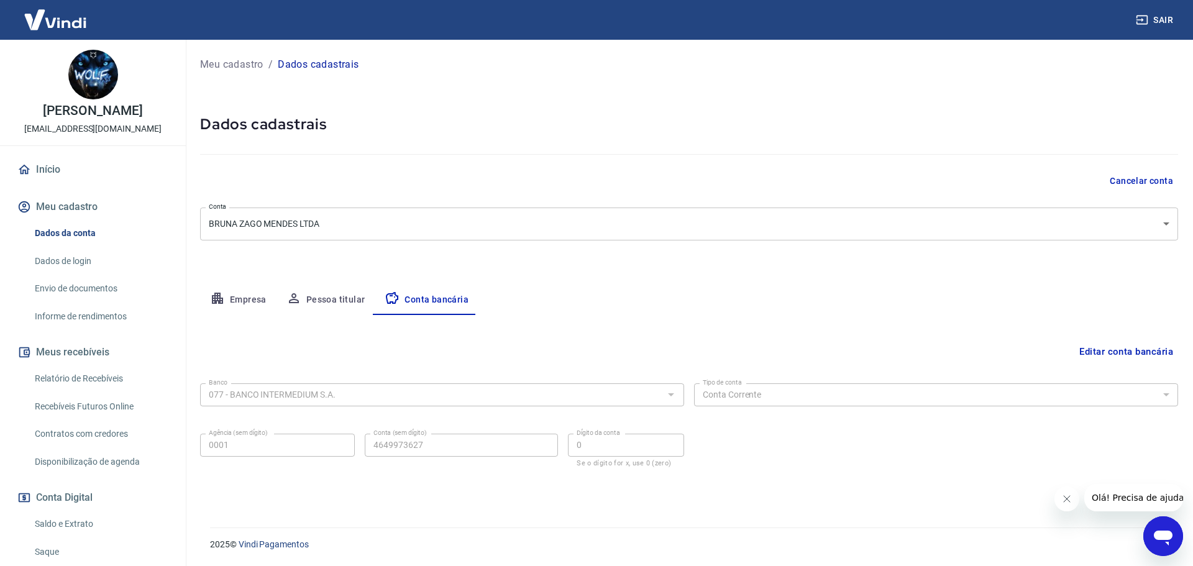
click at [305, 305] on button "Pessoa titular" at bounding box center [326, 300] width 99 height 30
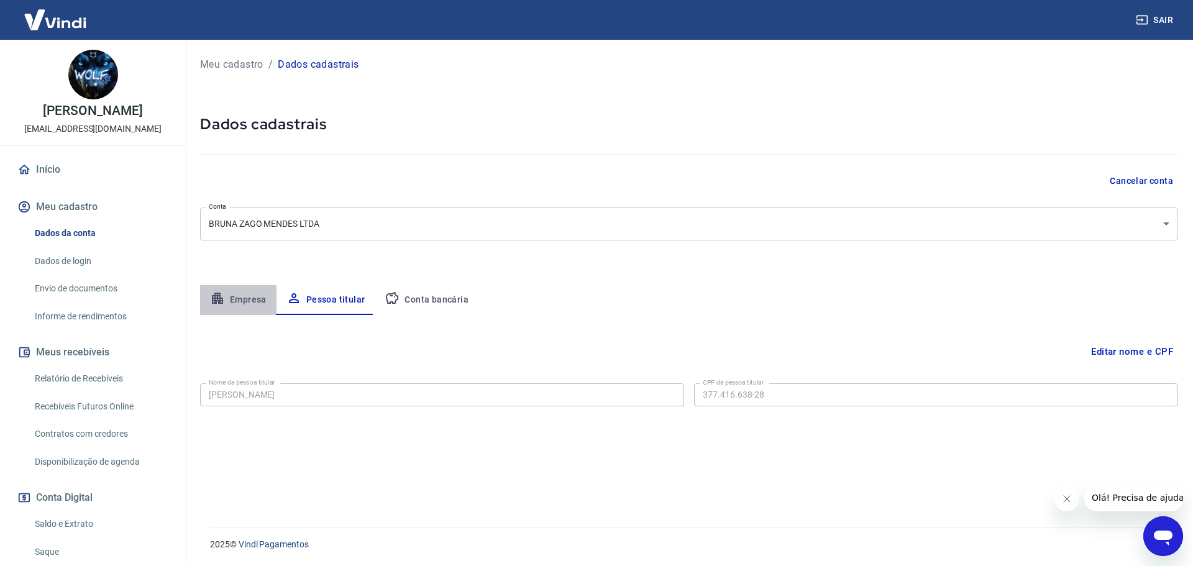
click at [253, 295] on button "Empresa" at bounding box center [238, 300] width 76 height 30
select select "SP"
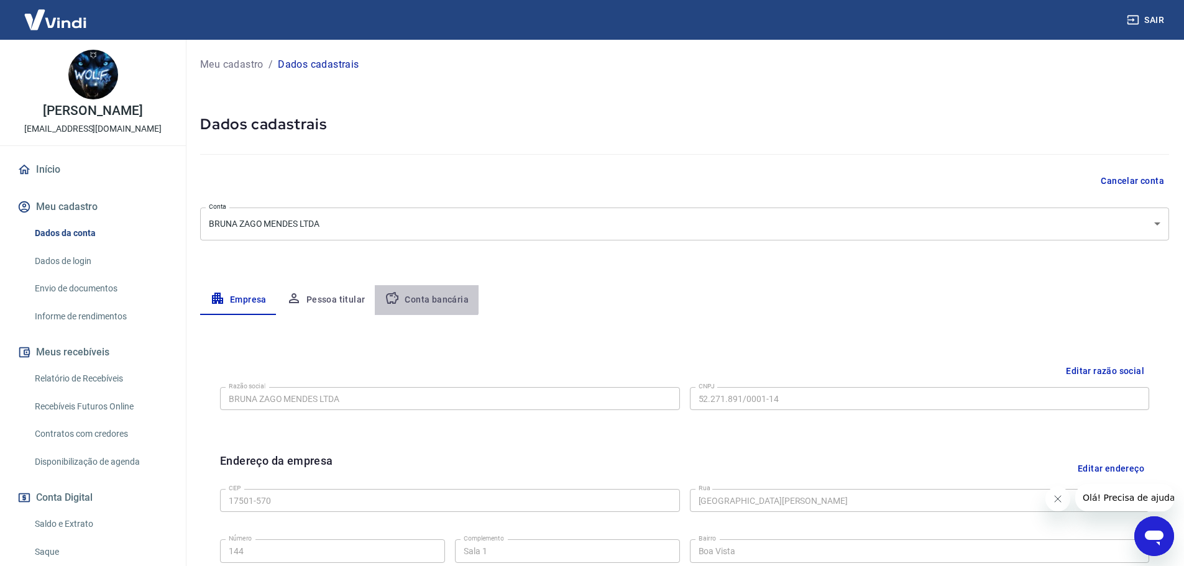
click at [416, 294] on button "Conta bancária" at bounding box center [427, 300] width 104 height 30
select select "1"
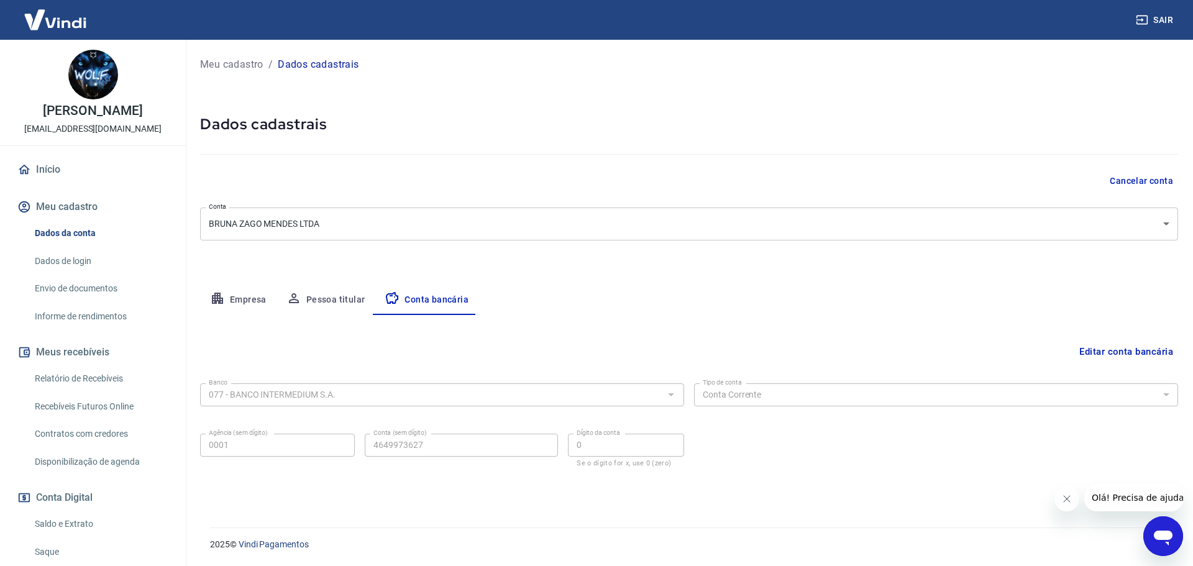
click at [1062, 495] on icon "Fechar mensagem da empresa" at bounding box center [1067, 499] width 10 height 10
click at [58, 163] on link "Início" at bounding box center [93, 169] width 156 height 27
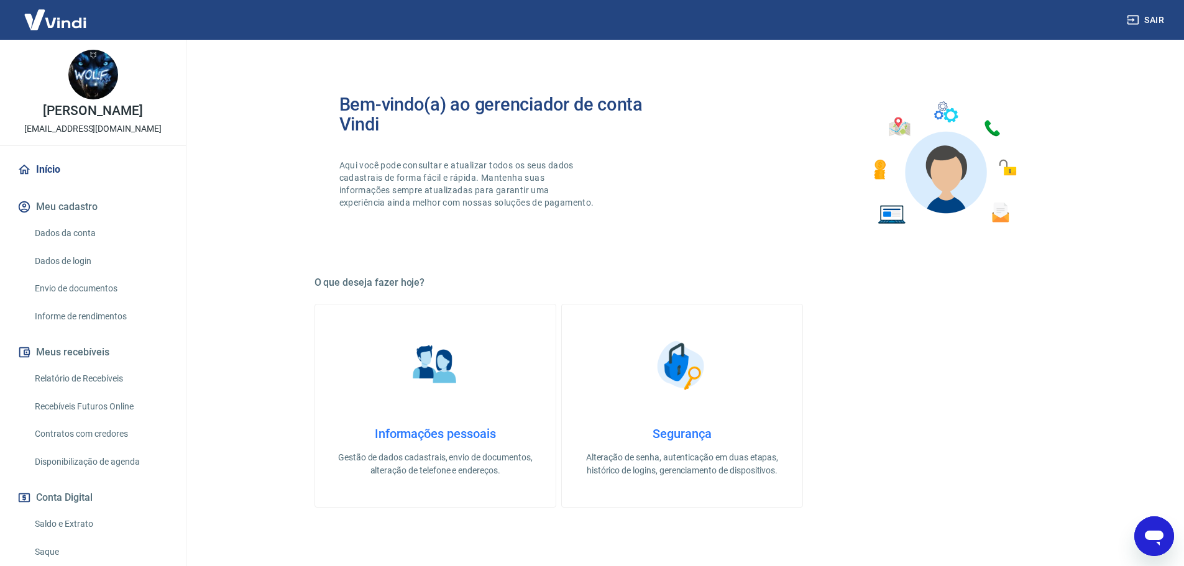
click at [104, 229] on link "Dados da conta" at bounding box center [100, 233] width 141 height 25
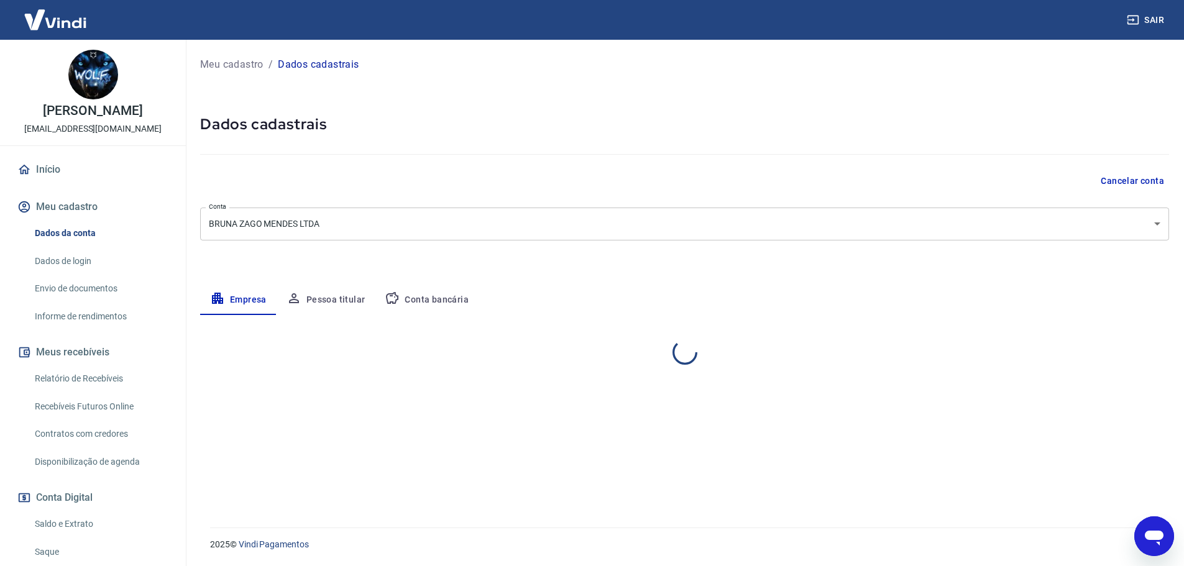
select select "SP"
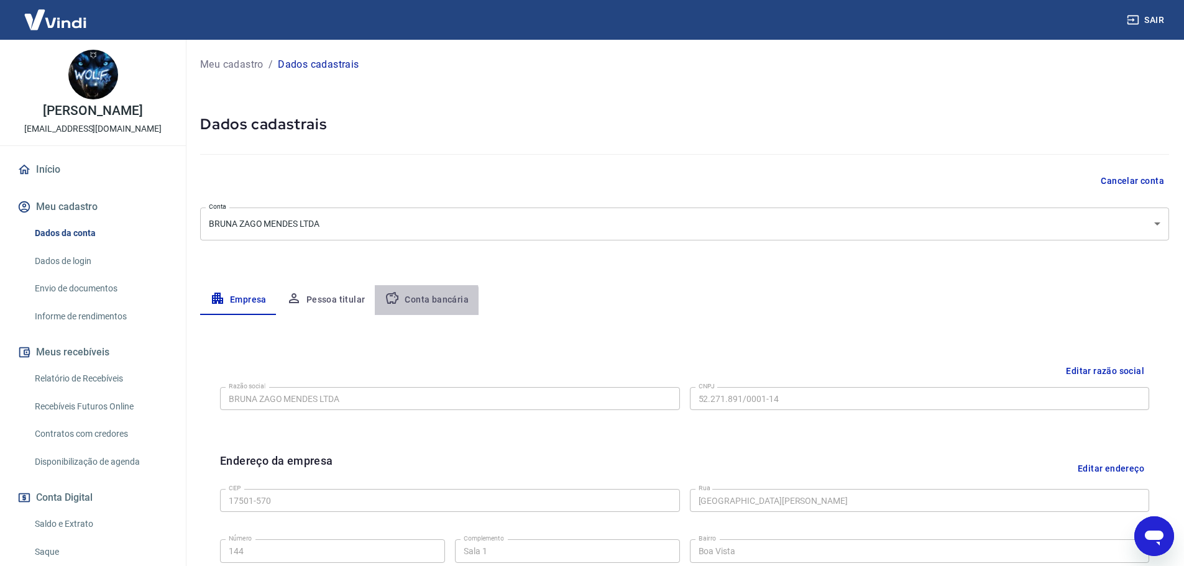
click at [410, 304] on button "Conta bancária" at bounding box center [427, 300] width 104 height 30
select select "1"
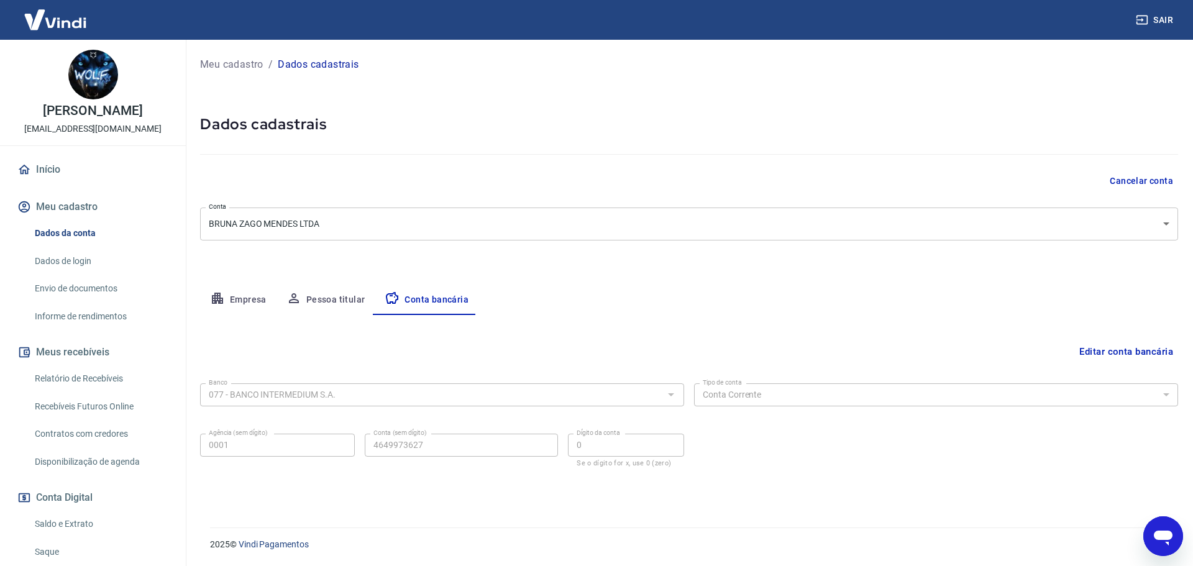
click at [70, 163] on link "Início" at bounding box center [93, 169] width 156 height 27
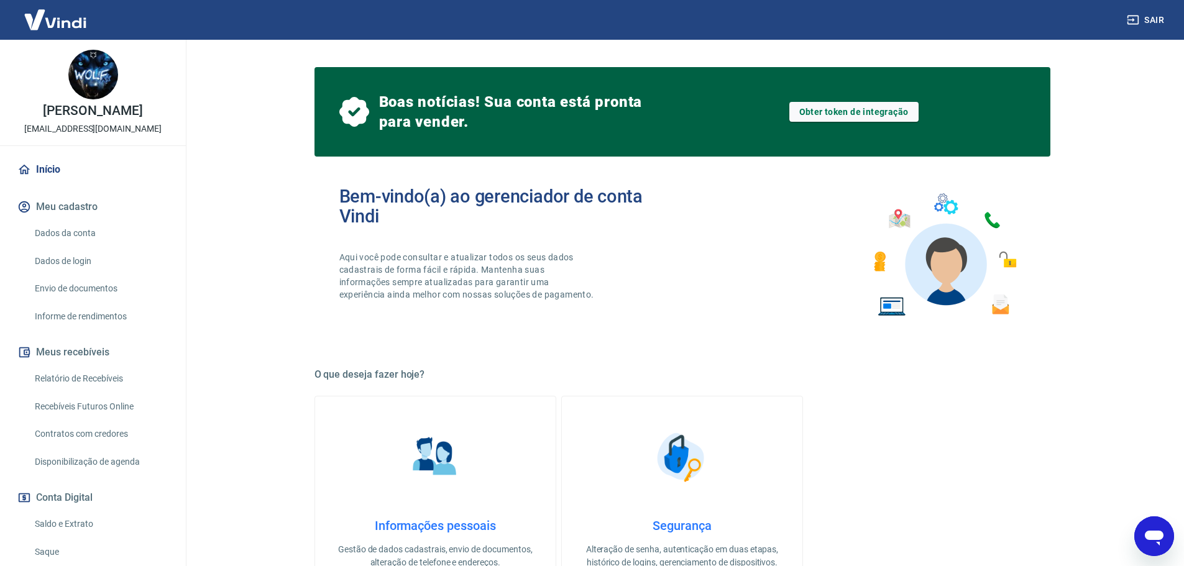
click at [536, 246] on div "Bem-vindo(a) ao gerenciador de conta Vindi Aqui você pode consultar e atualizar…" at bounding box center [510, 254] width 343 height 137
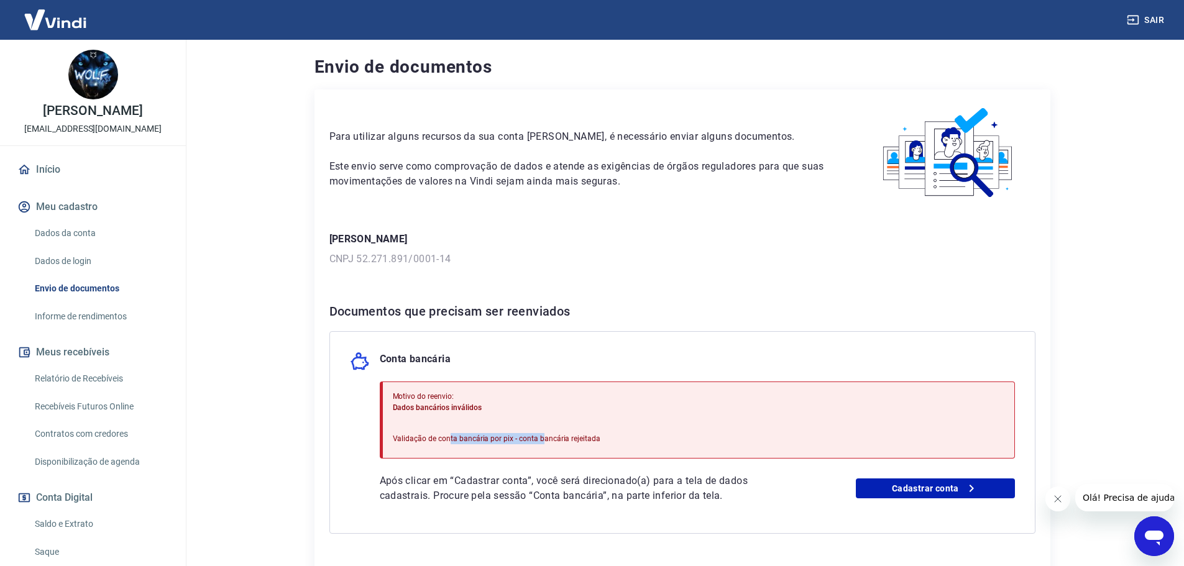
drag, startPoint x: 447, startPoint y: 442, endPoint x: 538, endPoint y: 436, distance: 91.0
click at [538, 436] on p "Validação de conta bancária por pix - conta bancária rejeitada" at bounding box center [497, 438] width 208 height 11
click at [574, 429] on div "Motivo do reenvio: Dados bancários inválidos Validação de conta bancária por pi…" at bounding box center [497, 420] width 208 height 68
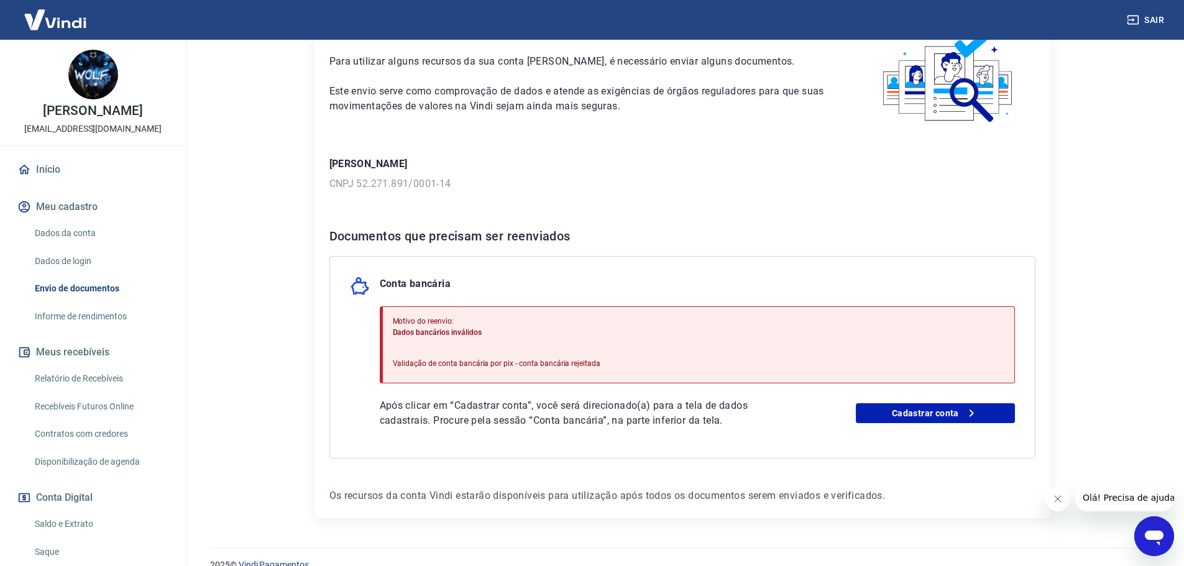
scroll to position [96, 0]
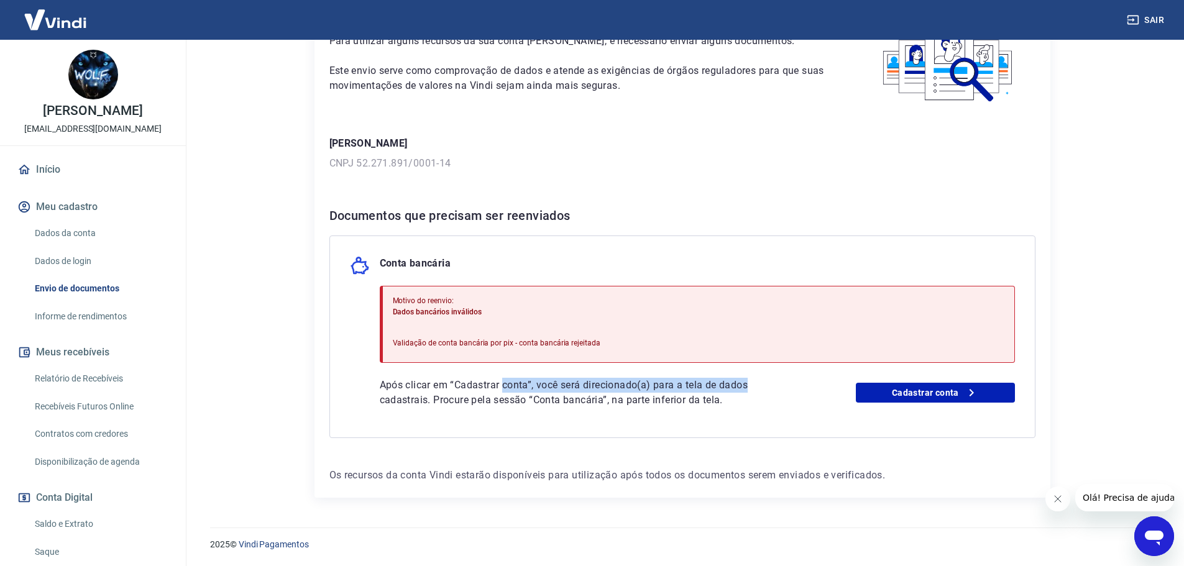
drag, startPoint x: 532, startPoint y: 385, endPoint x: 817, endPoint y: 381, distance: 284.7
click at [817, 381] on div "Após clicar em “Cadastrar conta”, você será direcionado(a) para a tela de dados…" at bounding box center [697, 393] width 635 height 30
click at [902, 391] on link "Cadastrar conta" at bounding box center [935, 393] width 159 height 20
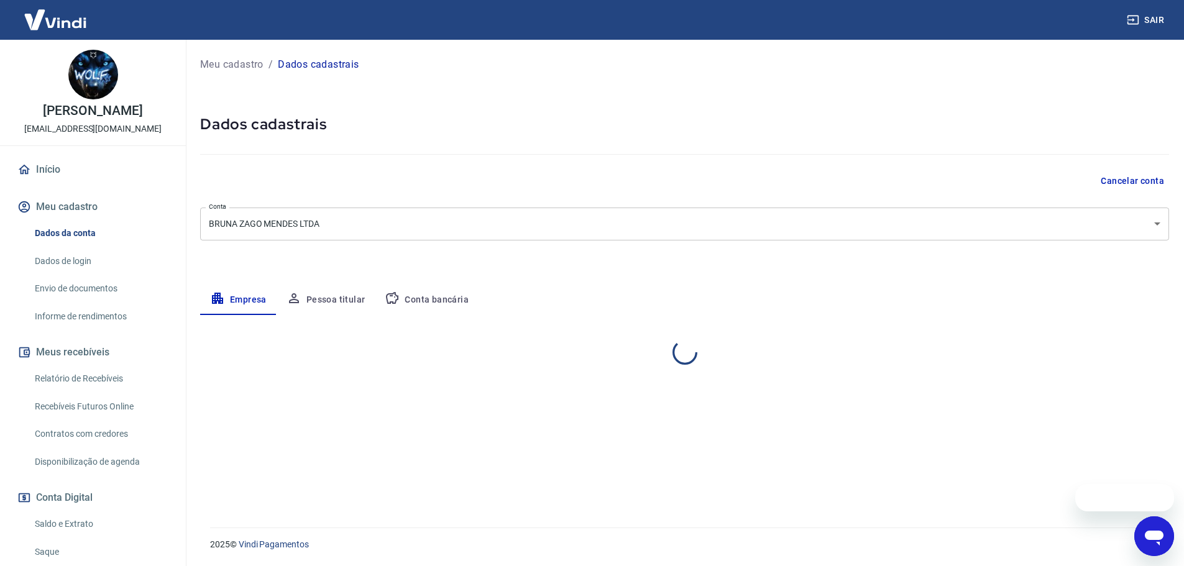
select select "SP"
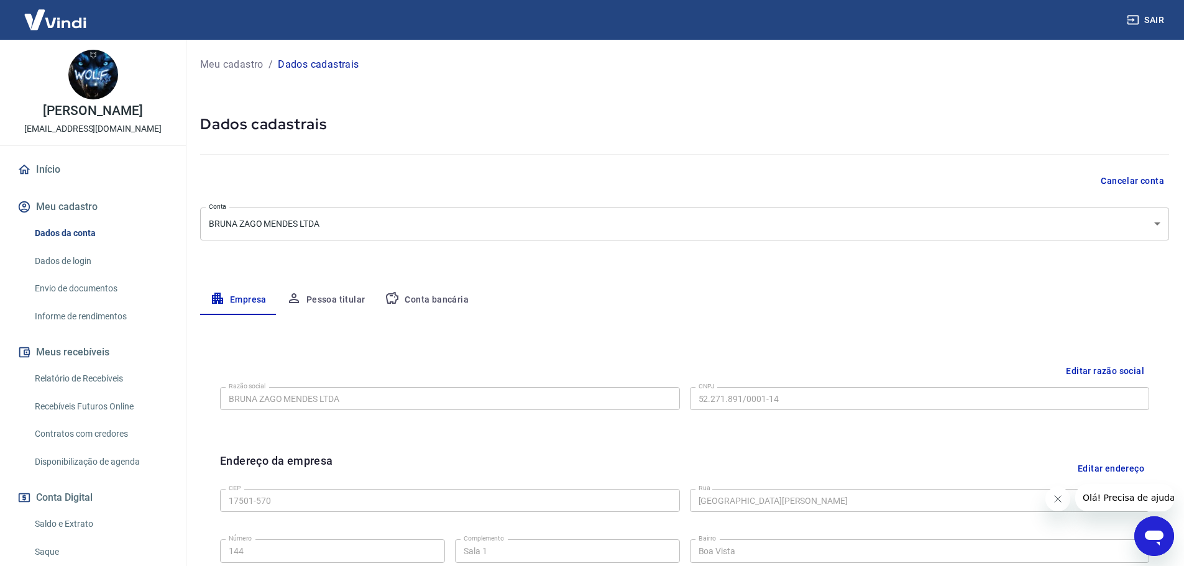
drag, startPoint x: 338, startPoint y: 303, endPoint x: 352, endPoint y: 303, distance: 14.3
click at [339, 303] on button "Pessoa titular" at bounding box center [326, 300] width 99 height 30
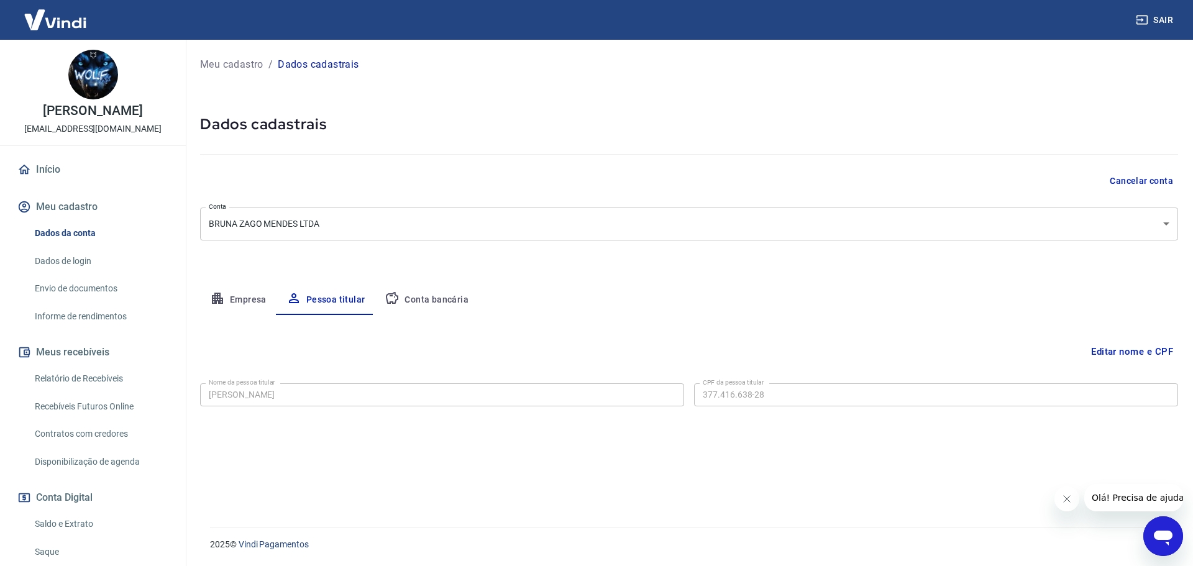
click at [429, 302] on button "Conta bancária" at bounding box center [427, 300] width 104 height 30
select select "1"
click at [1147, 359] on button "Editar conta bancária" at bounding box center [1127, 352] width 104 height 24
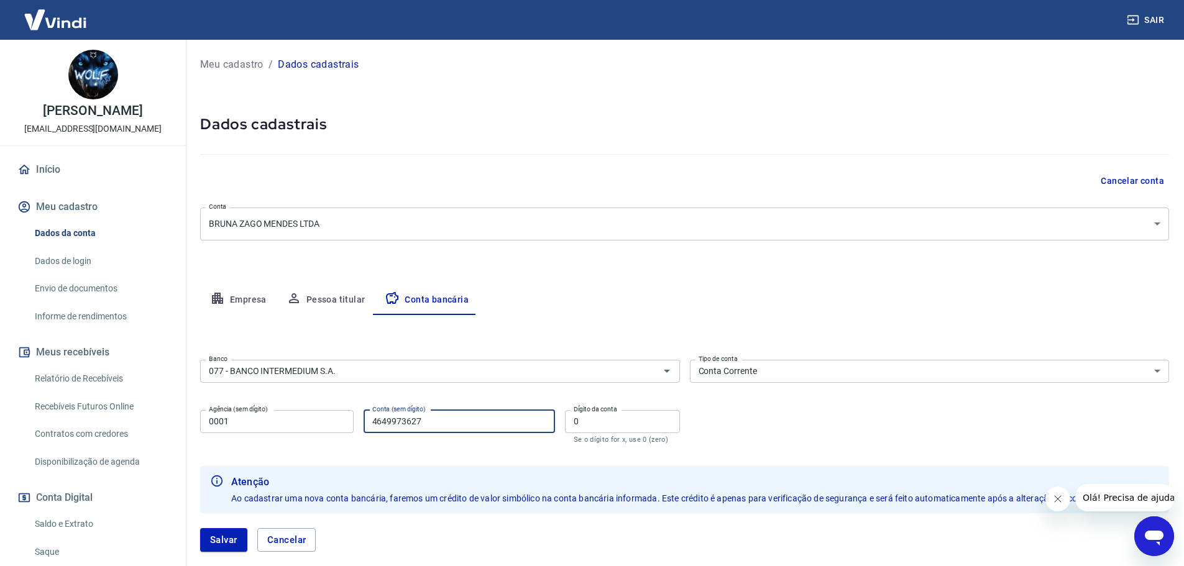
click at [429, 426] on input "4649973627" at bounding box center [459, 421] width 191 height 23
type input "464997362"
click at [200, 528] on button "Salvar" at bounding box center [223, 540] width 47 height 24
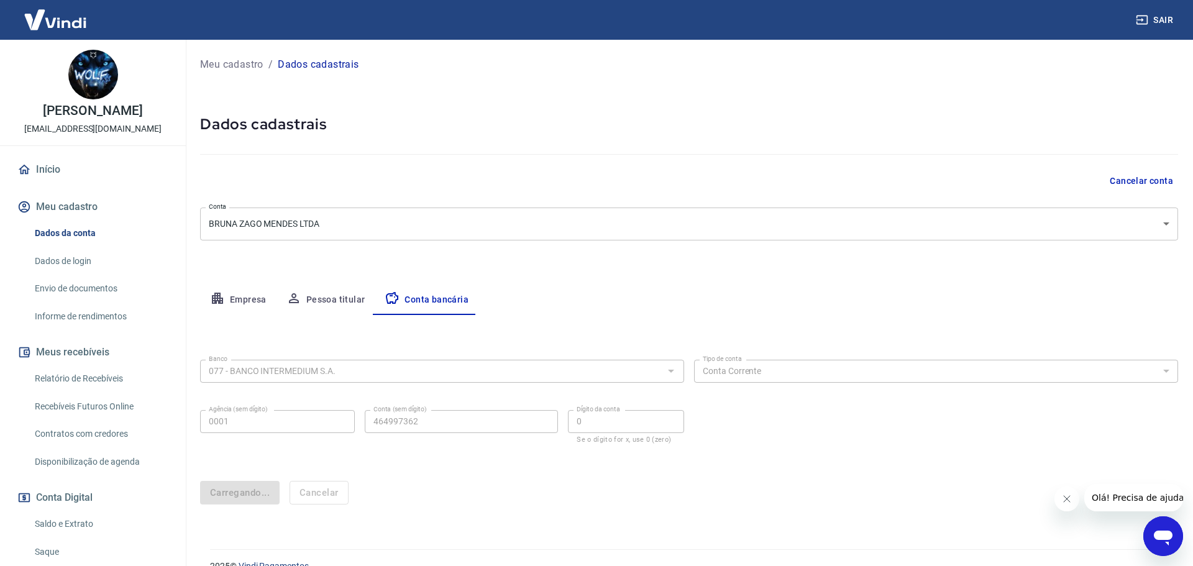
select select "1"
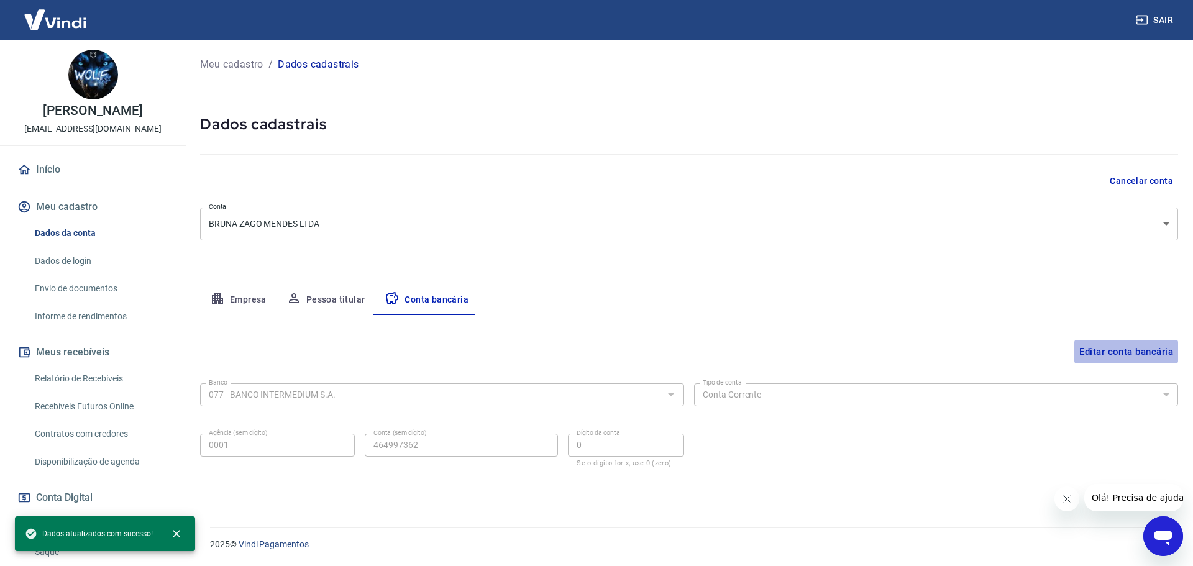
click at [1131, 354] on button "Editar conta bancária" at bounding box center [1127, 352] width 104 height 24
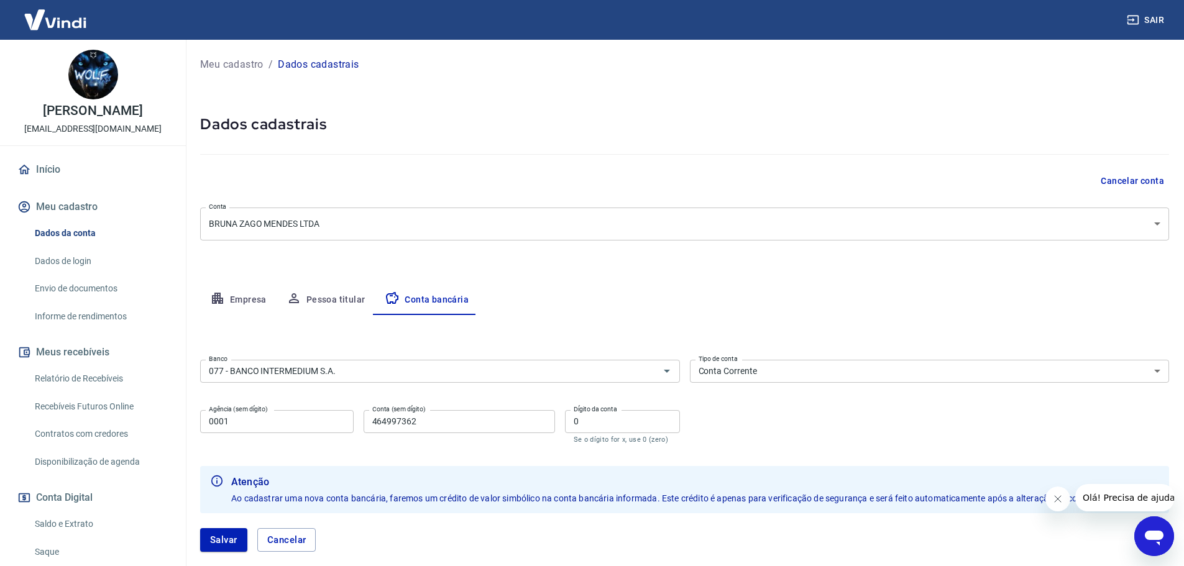
click at [617, 423] on input "0" at bounding box center [622, 421] width 115 height 23
drag, startPoint x: 622, startPoint y: 423, endPoint x: 485, endPoint y: 413, distance: 136.5
click at [488, 415] on div "Agência (sem dígito) 0001 Agência (sem dígito) Conta (sem dígito) 464997362 Con…" at bounding box center [440, 425] width 480 height 41
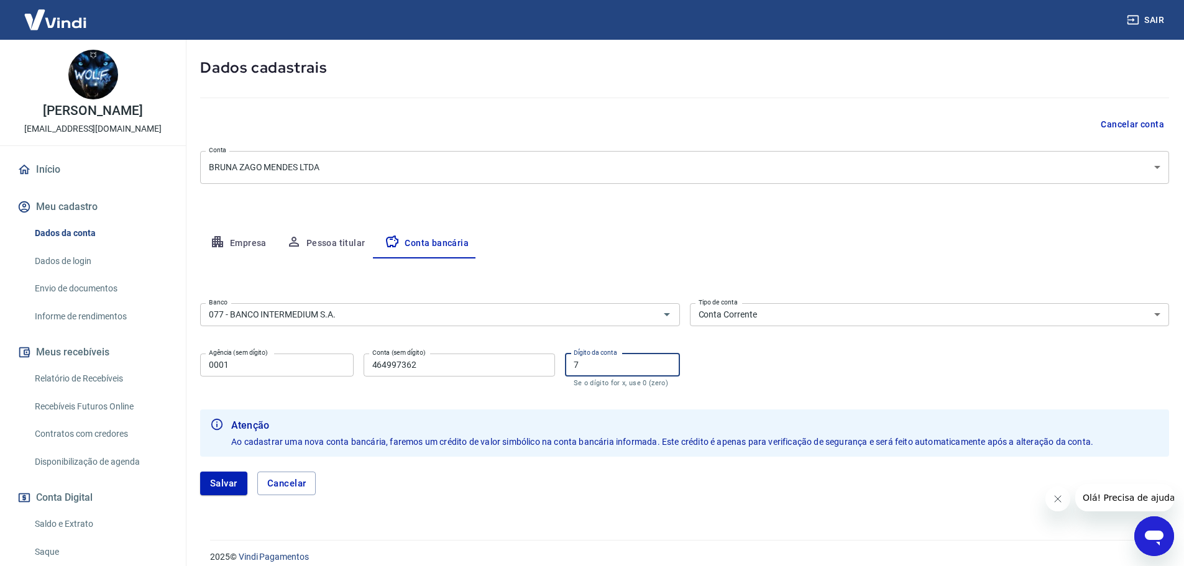
scroll to position [69, 0]
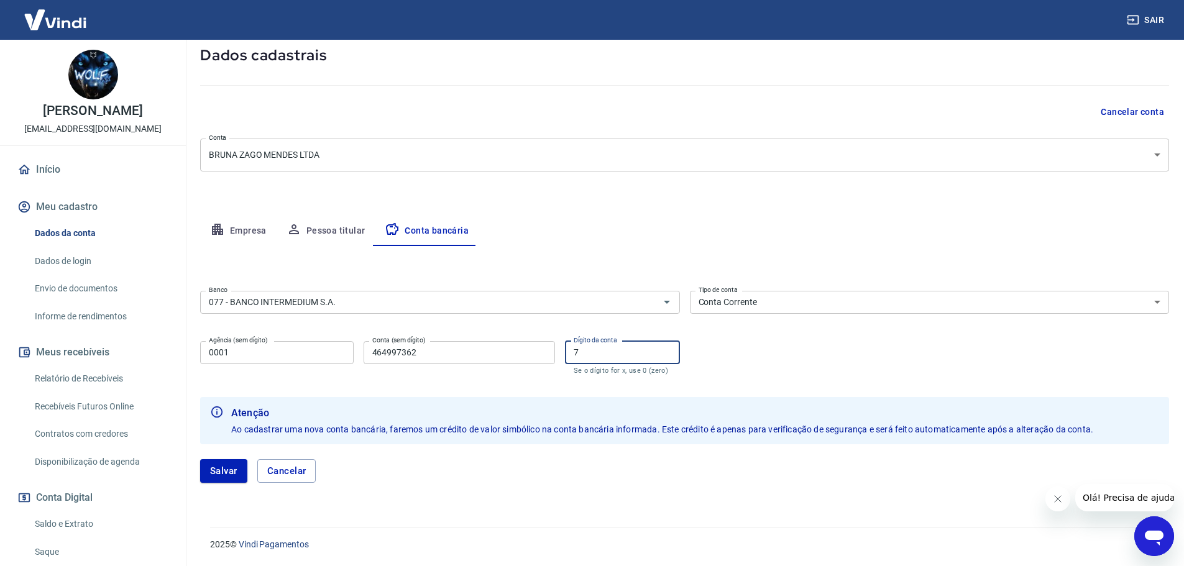
type input "7"
click at [711, 393] on form "Banco 077 - BANCO INTERMEDIUM S.A. Banco Tipo de conta Conta Corrente Conta Pou…" at bounding box center [684, 392] width 969 height 212
click at [215, 470] on button "Salvar" at bounding box center [223, 471] width 47 height 24
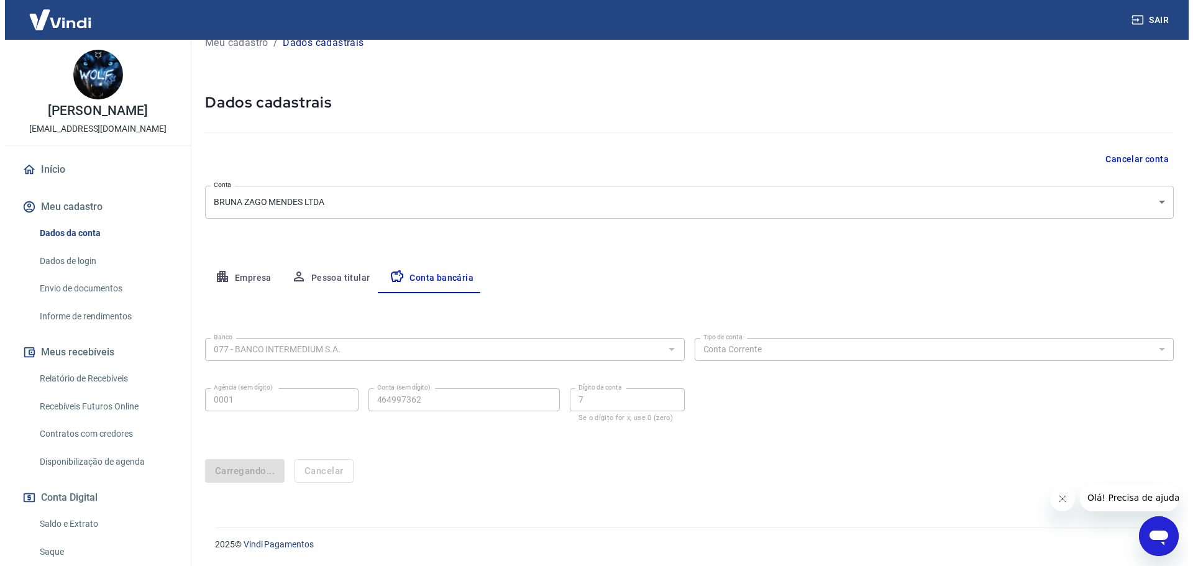
scroll to position [0, 0]
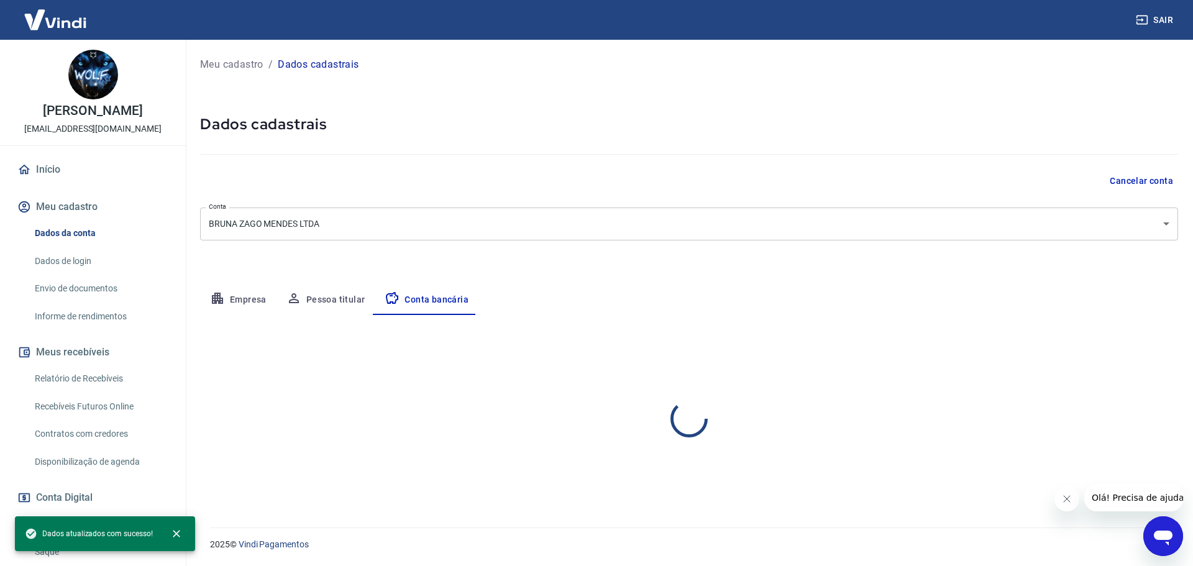
select select "1"
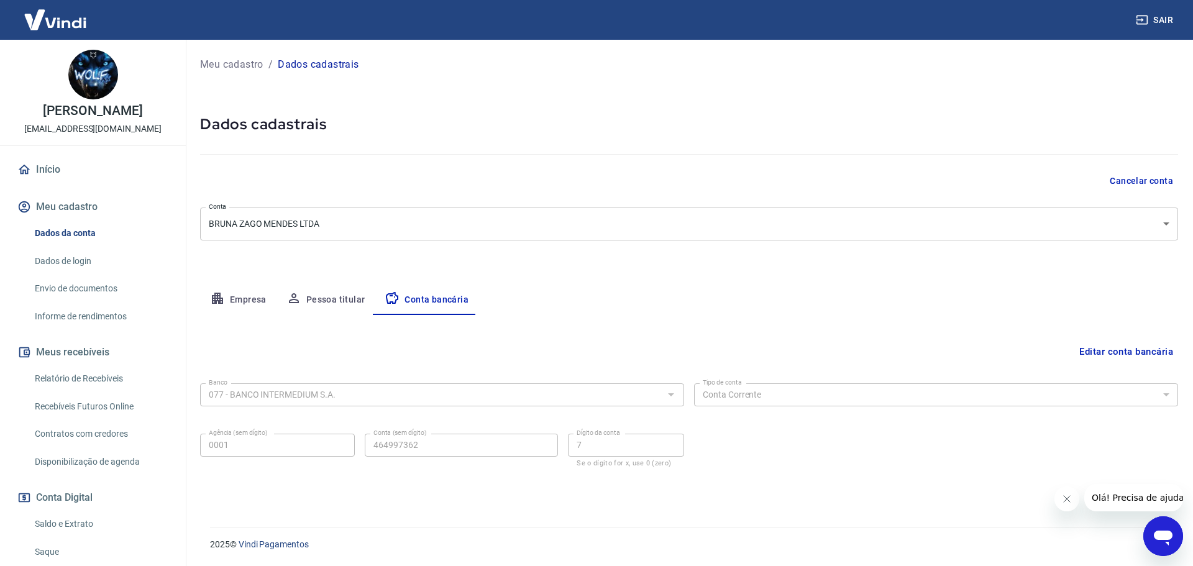
click at [69, 170] on link "Início" at bounding box center [93, 169] width 156 height 27
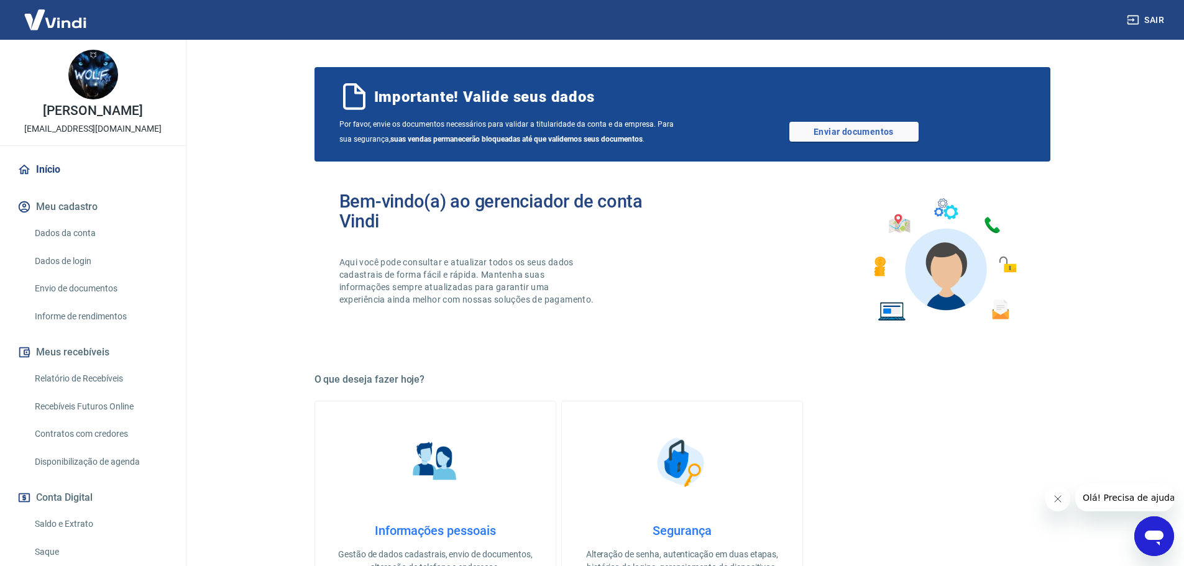
click at [102, 522] on link "Saldo e Extrato" at bounding box center [100, 523] width 141 height 25
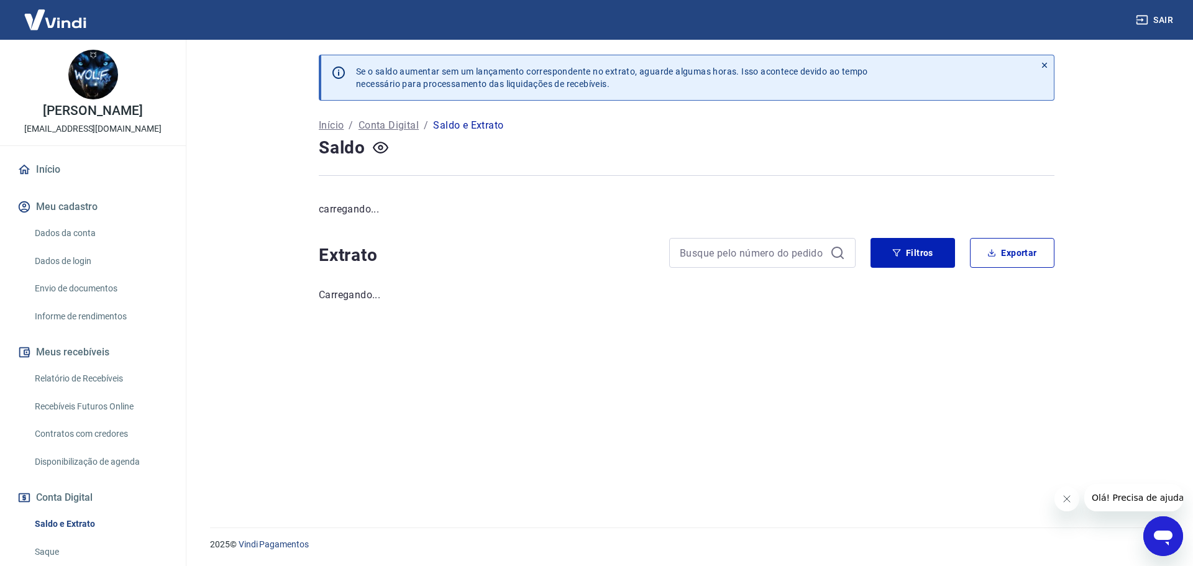
click at [116, 234] on link "Dados da conta" at bounding box center [100, 233] width 141 height 25
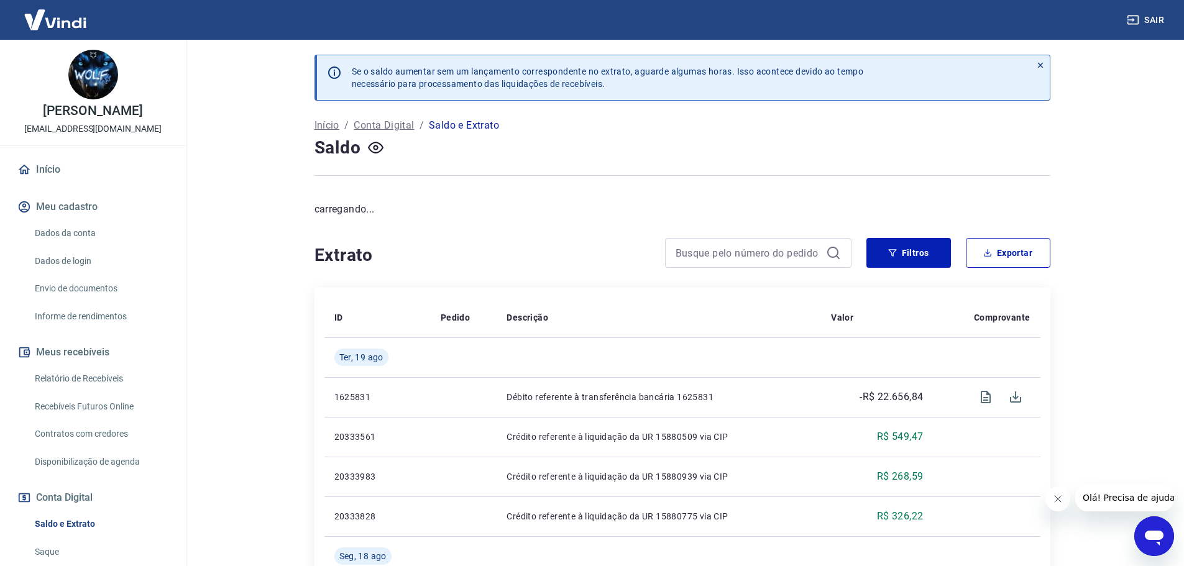
click at [57, 236] on link "Dados da conta" at bounding box center [100, 233] width 141 height 25
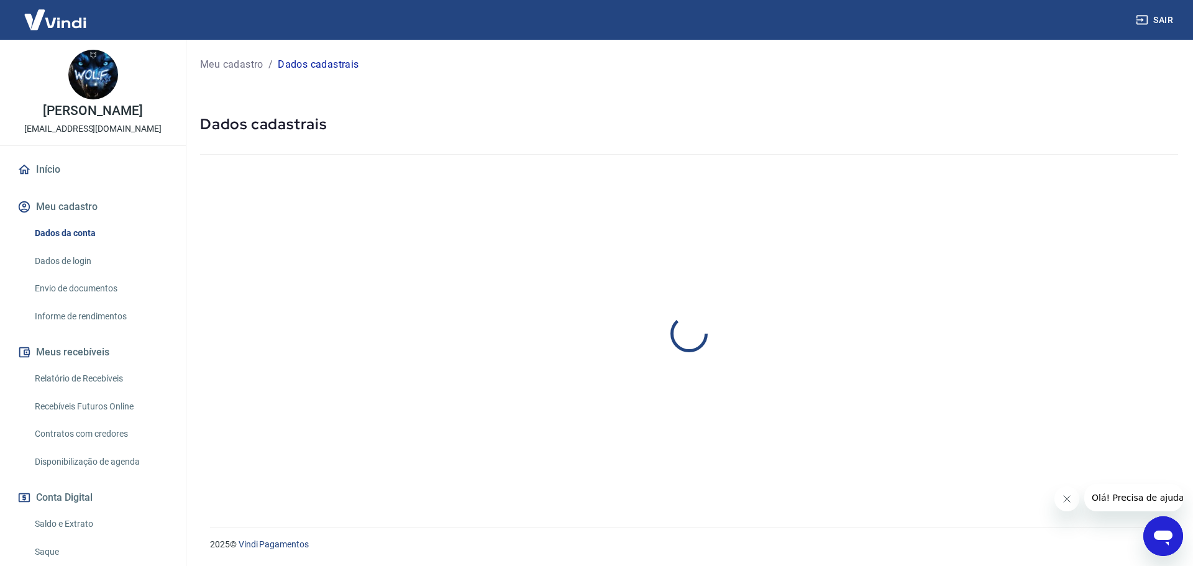
select select "SP"
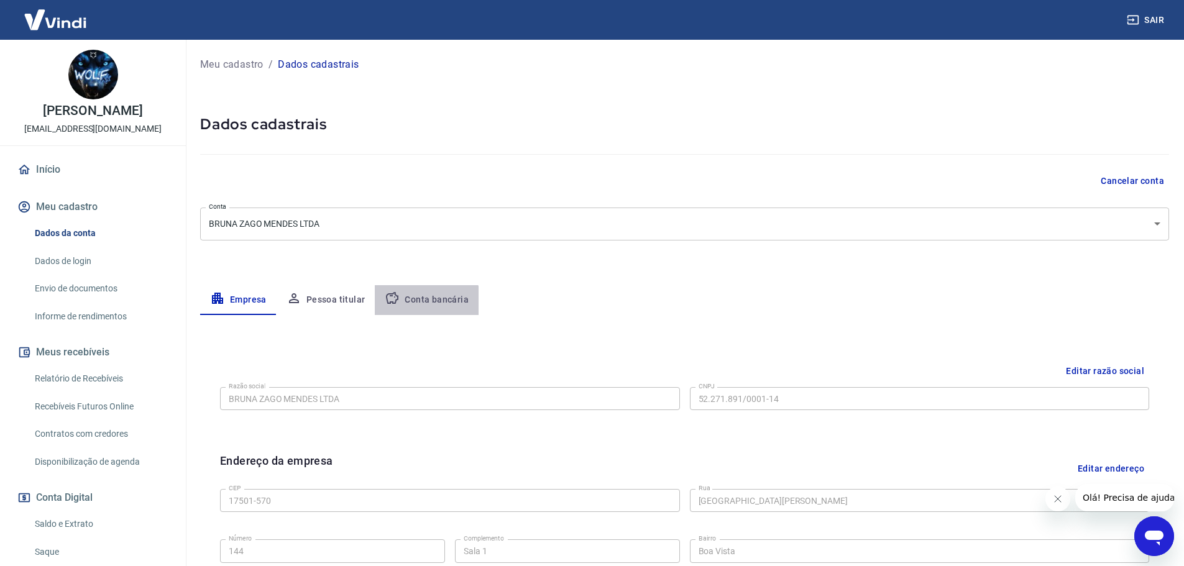
click at [417, 306] on button "Conta bancária" at bounding box center [427, 300] width 104 height 30
select select "1"
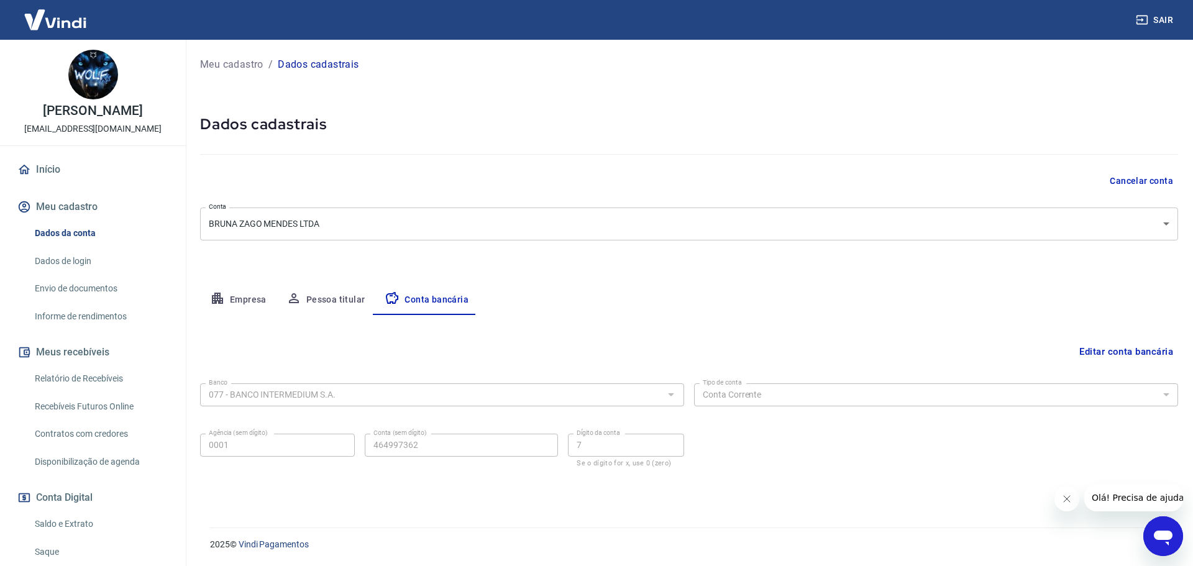
click at [1062, 495] on icon "Fechar mensagem da empresa" at bounding box center [1067, 499] width 10 height 10
click at [1139, 348] on button "Editar conta bancária" at bounding box center [1127, 352] width 104 height 24
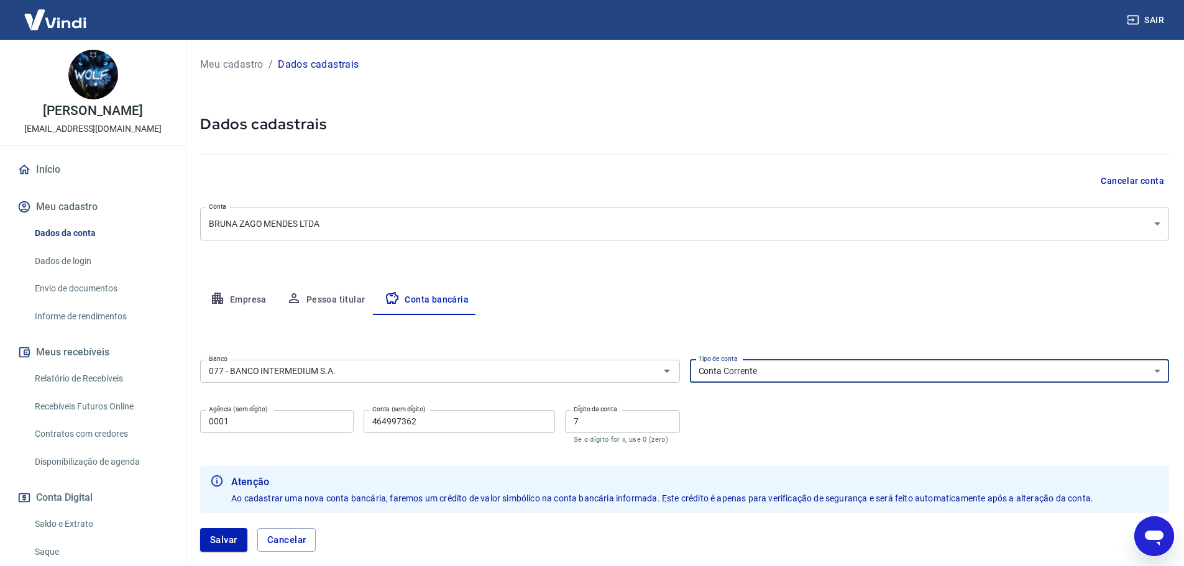
click at [792, 382] on select "Conta Corrente Conta Poupança" at bounding box center [930, 371] width 480 height 23
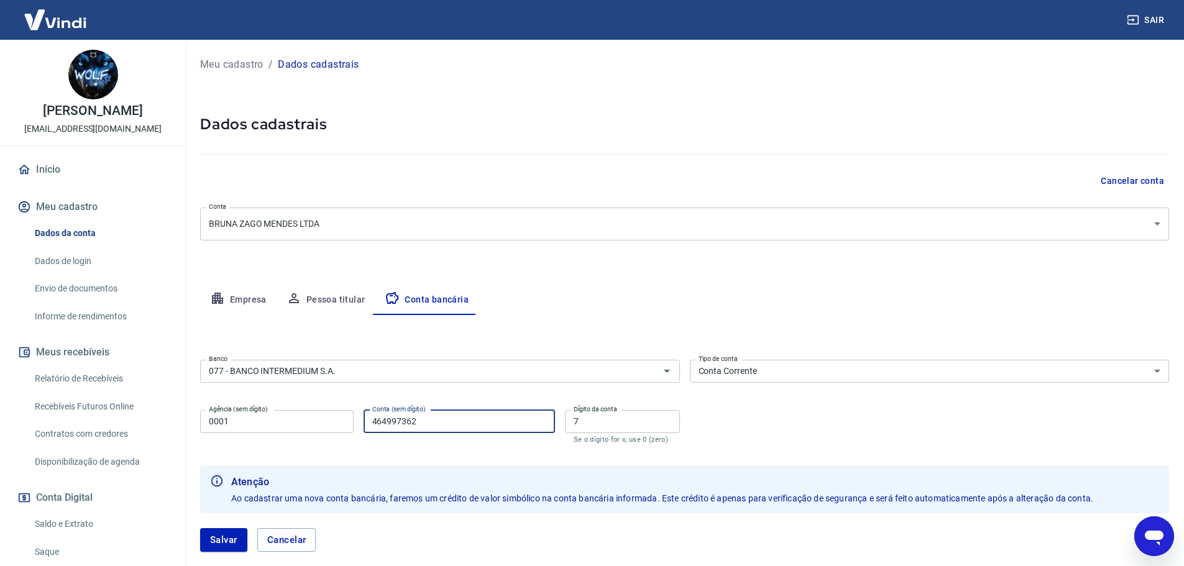
drag, startPoint x: 446, startPoint y: 420, endPoint x: 247, endPoint y: 402, distance: 200.3
click at [247, 402] on div "Banco 077 - BANCO INTERMEDIUM S.A. Banco Tipo de conta Conta Corrente Conta Pou…" at bounding box center [684, 400] width 969 height 91
type input "46497362"
click at [266, 420] on input "0001" at bounding box center [277, 421] width 154 height 23
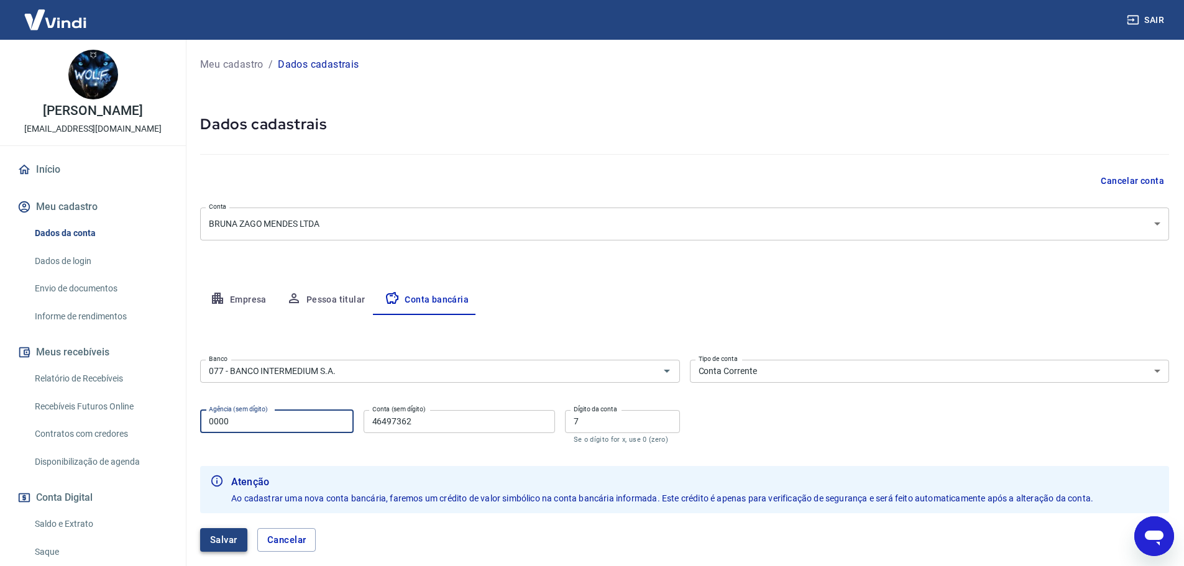
type input "0000"
click at [218, 540] on button "Salvar" at bounding box center [223, 540] width 47 height 24
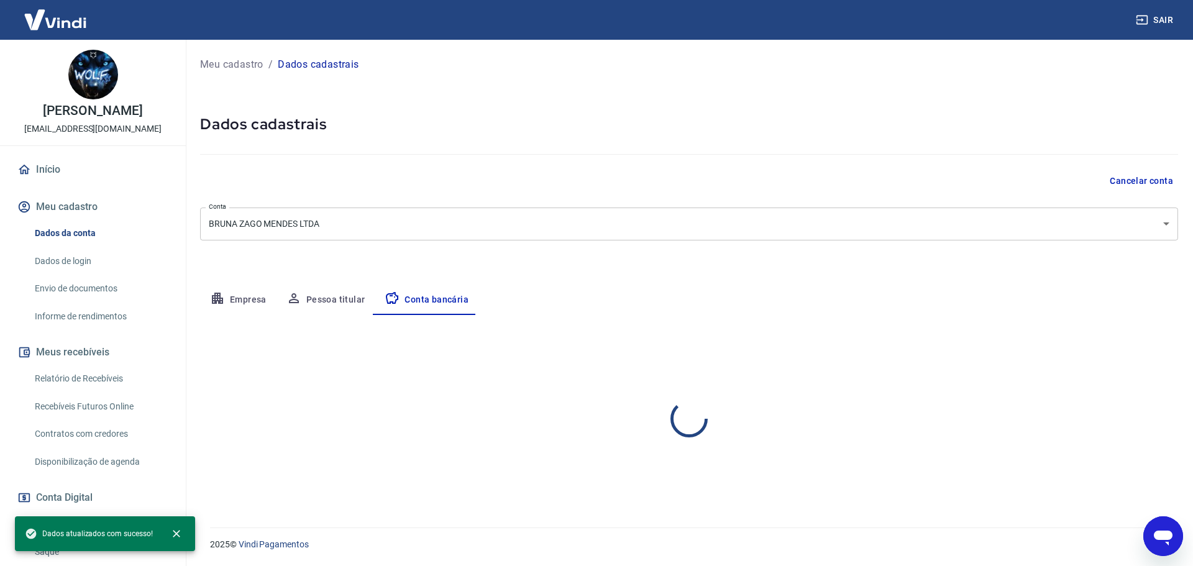
select select "1"
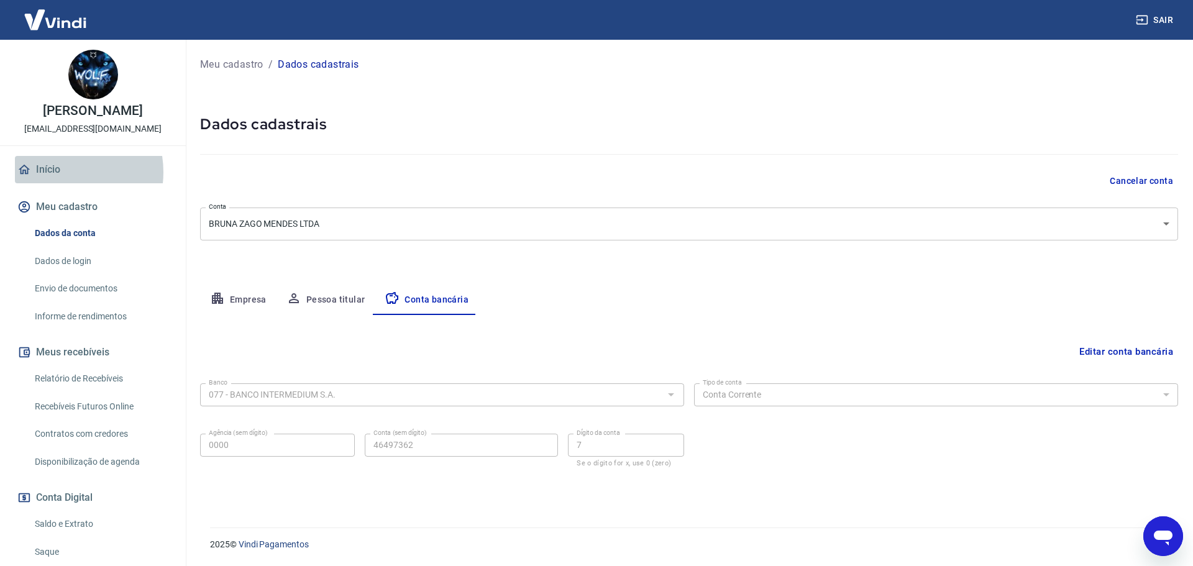
click at [58, 172] on link "Início" at bounding box center [93, 169] width 156 height 27
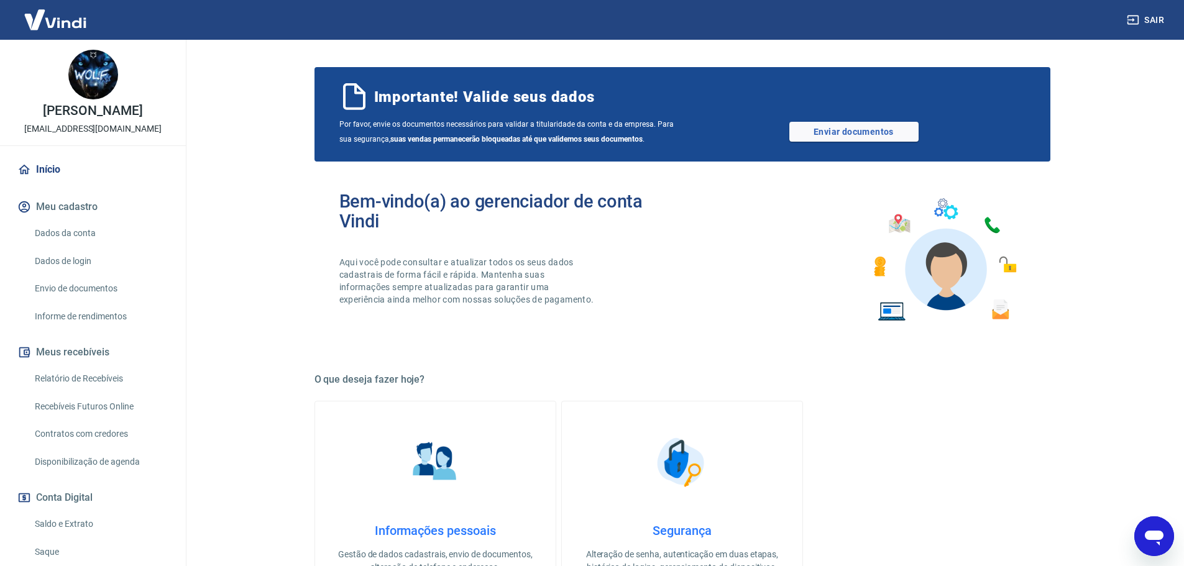
click at [99, 234] on link "Dados da conta" at bounding box center [100, 233] width 141 height 25
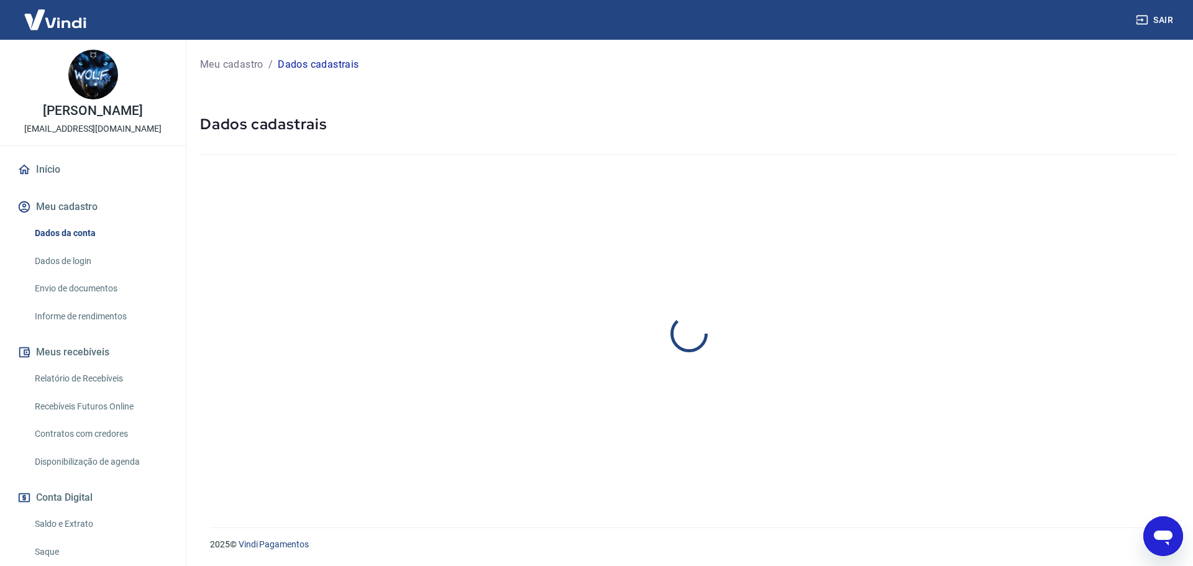
select select "SP"
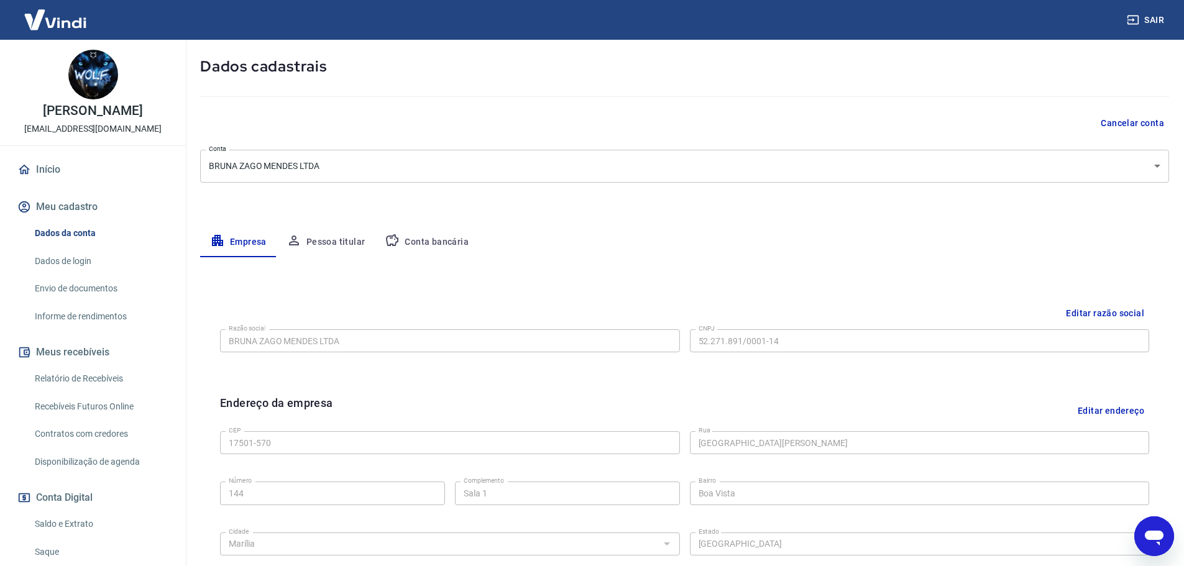
scroll to position [62, 0]
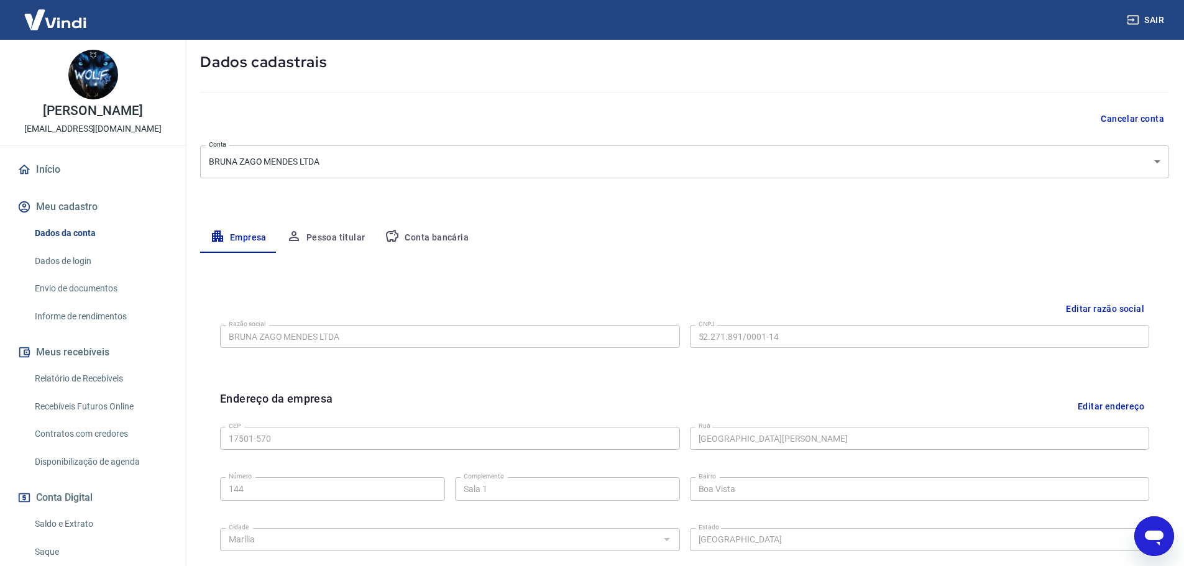
click at [428, 248] on button "Conta bancária" at bounding box center [427, 238] width 104 height 30
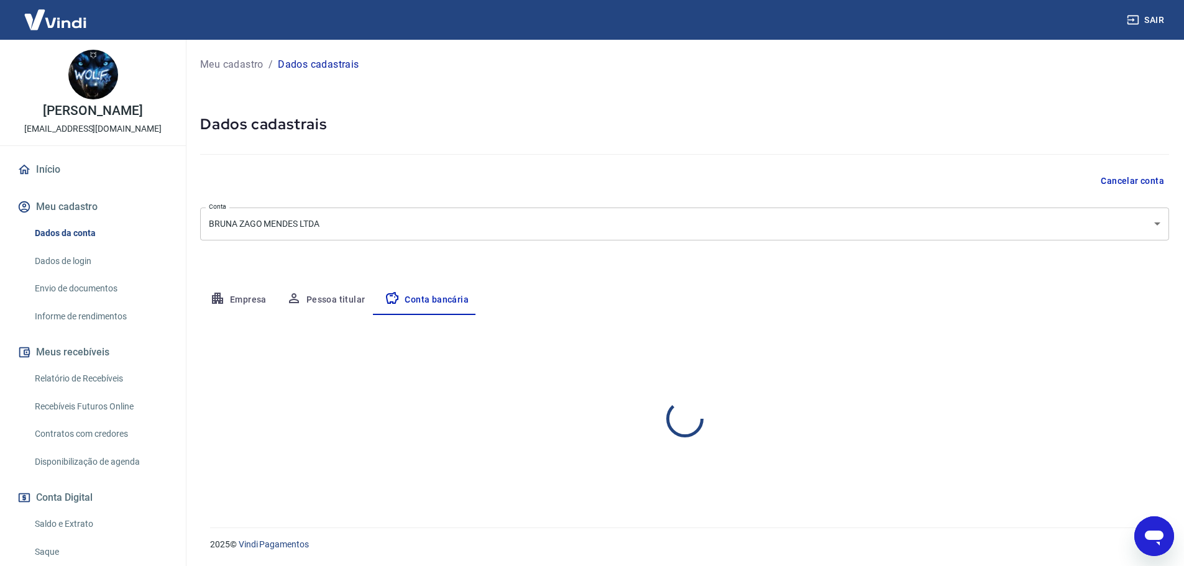
scroll to position [0, 0]
select select "1"
click at [1112, 346] on button "Editar conta bancária" at bounding box center [1127, 352] width 104 height 24
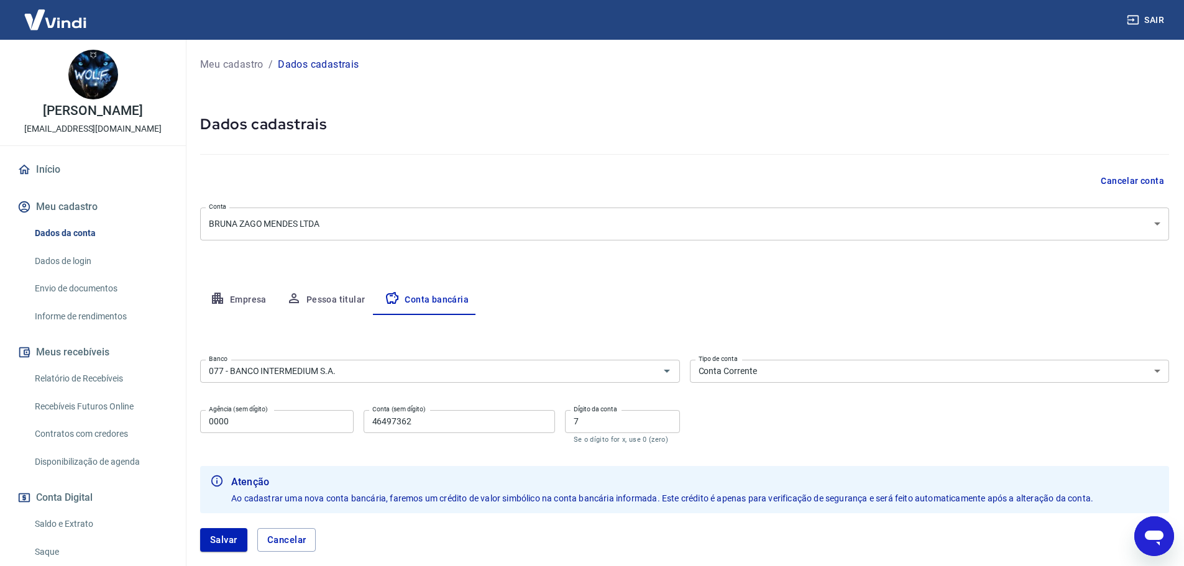
click at [245, 424] on input "0000" at bounding box center [277, 421] width 154 height 23
type input "0001"
click at [226, 536] on button "Salvar" at bounding box center [223, 540] width 47 height 24
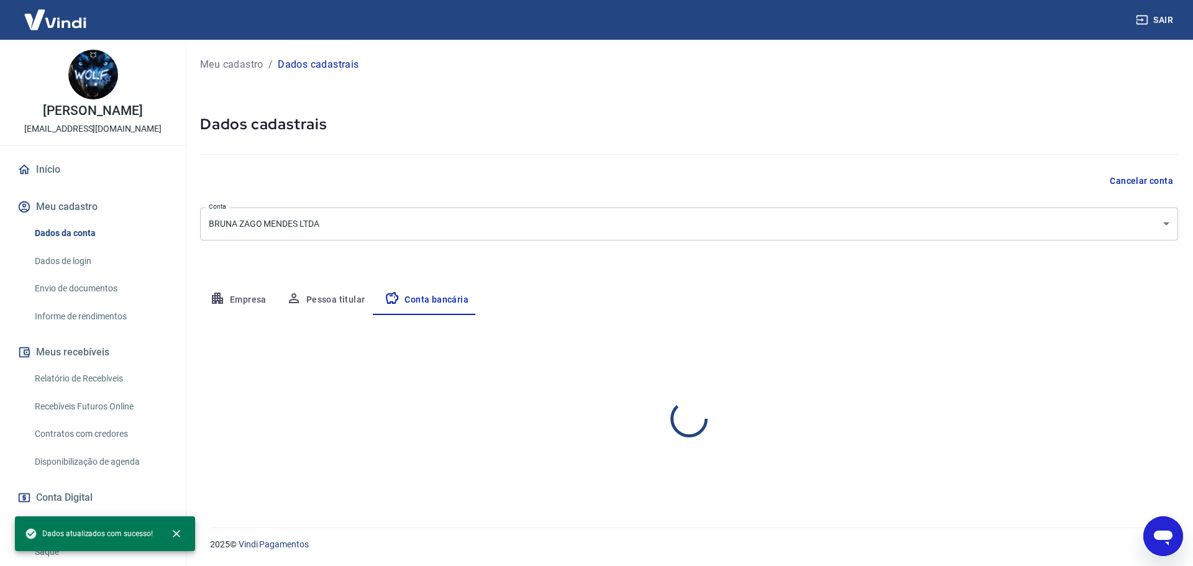
select select "1"
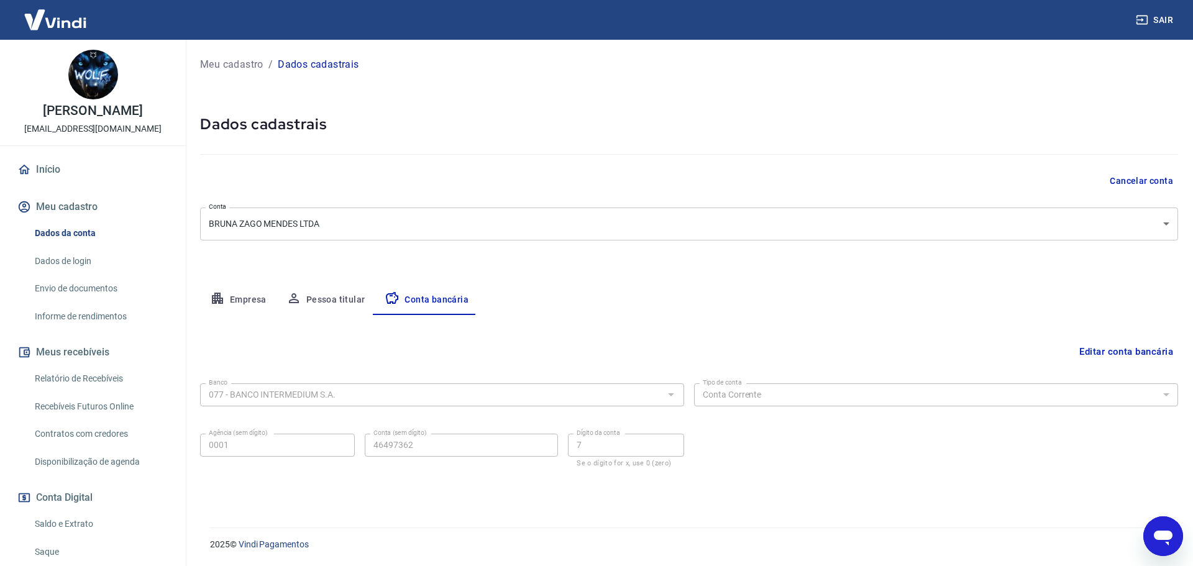
click at [60, 19] on img at bounding box center [55, 20] width 81 height 38
